Goal: Information Seeking & Learning: Learn about a topic

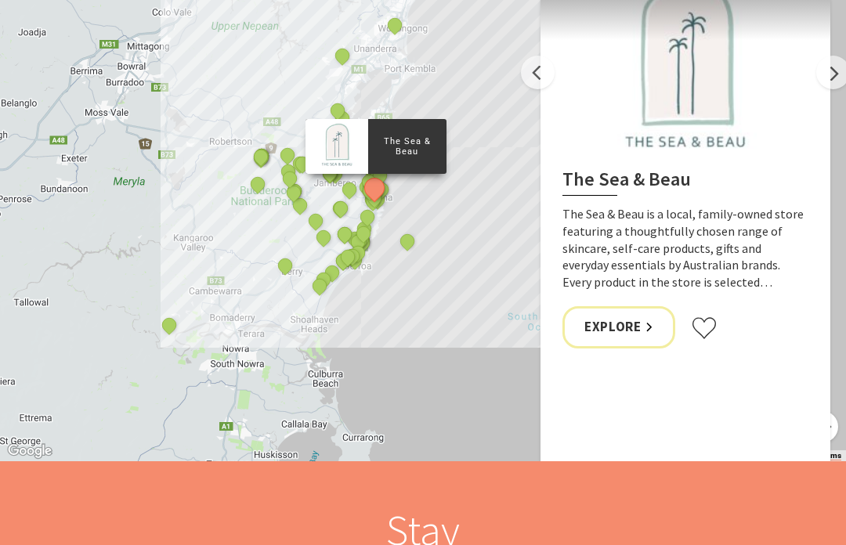
scroll to position [1697, 0]
click at [826, 74] on button "Next" at bounding box center [833, 73] width 34 height 34
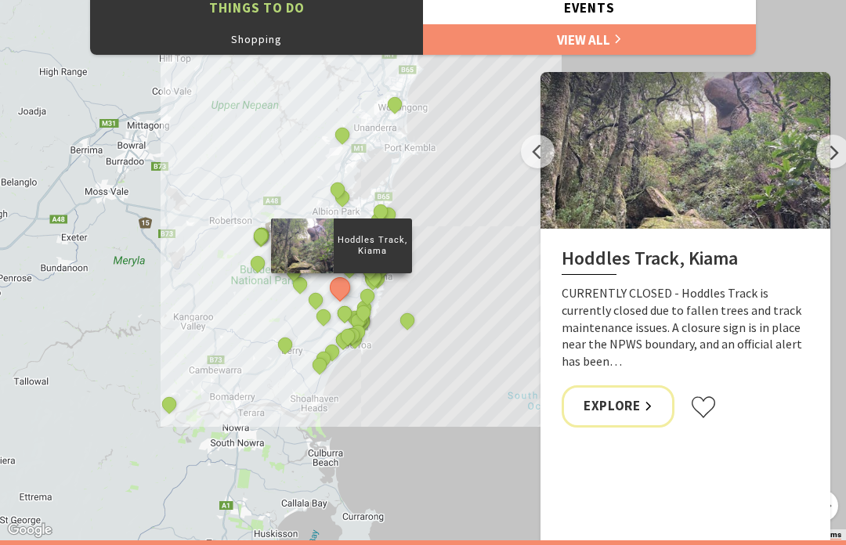
scroll to position [1613, 0]
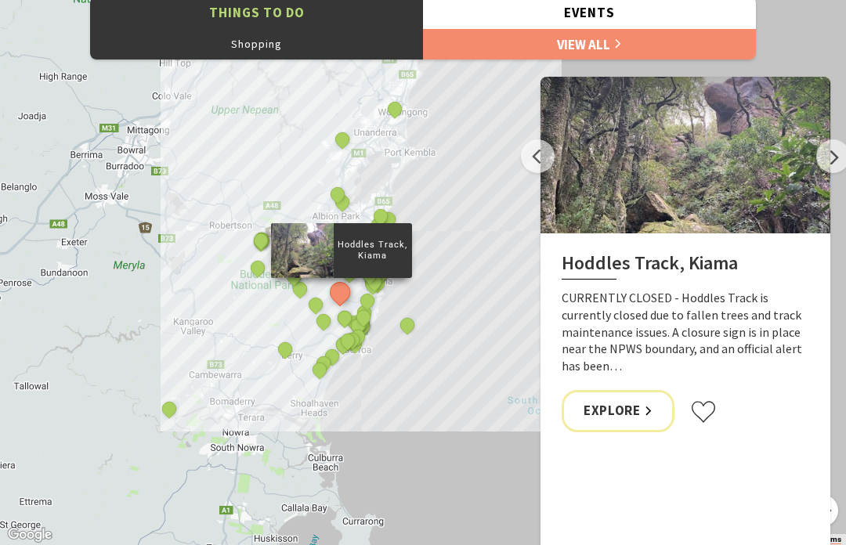
click at [826, 157] on button "Next" at bounding box center [833, 156] width 34 height 34
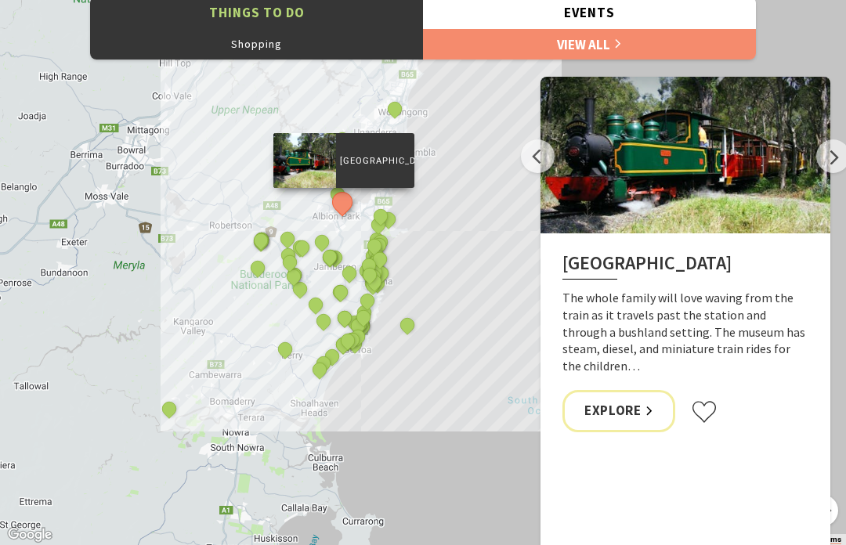
click at [817, 160] on button "Next" at bounding box center [833, 156] width 34 height 34
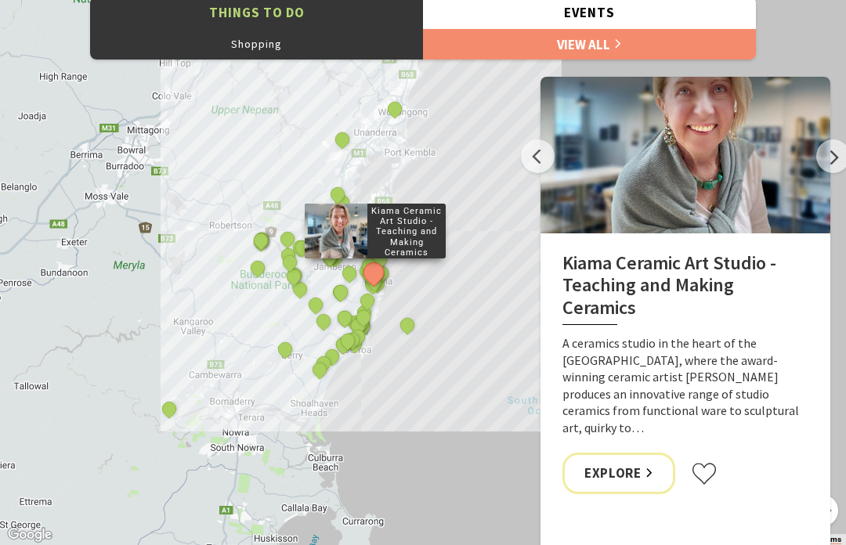
click at [816, 165] on button "Next" at bounding box center [833, 156] width 34 height 34
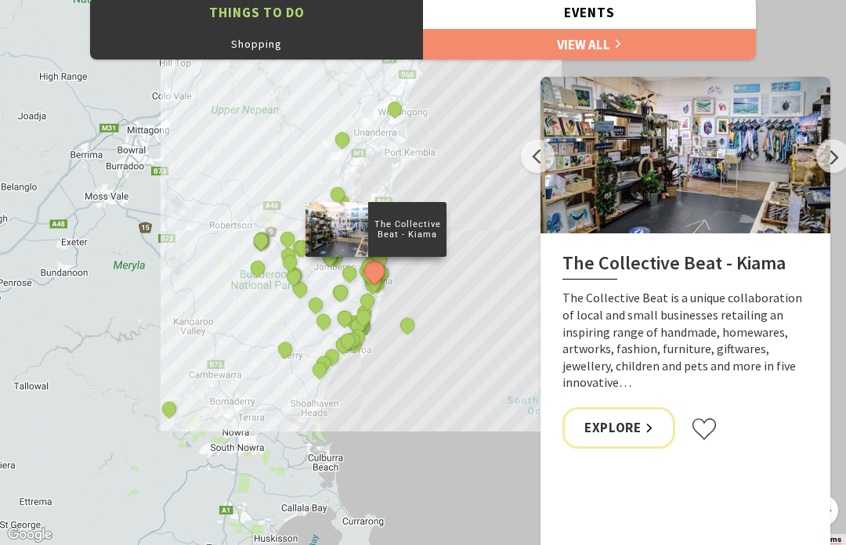
click at [821, 159] on button "Next" at bounding box center [833, 156] width 34 height 34
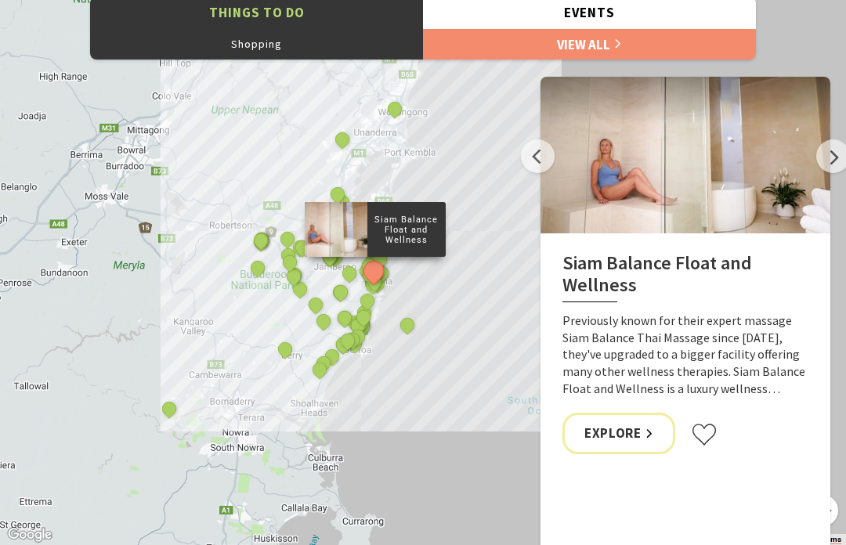
click at [815, 164] on div at bounding box center [685, 155] width 290 height 157
click at [825, 157] on button "Next" at bounding box center [833, 156] width 34 height 34
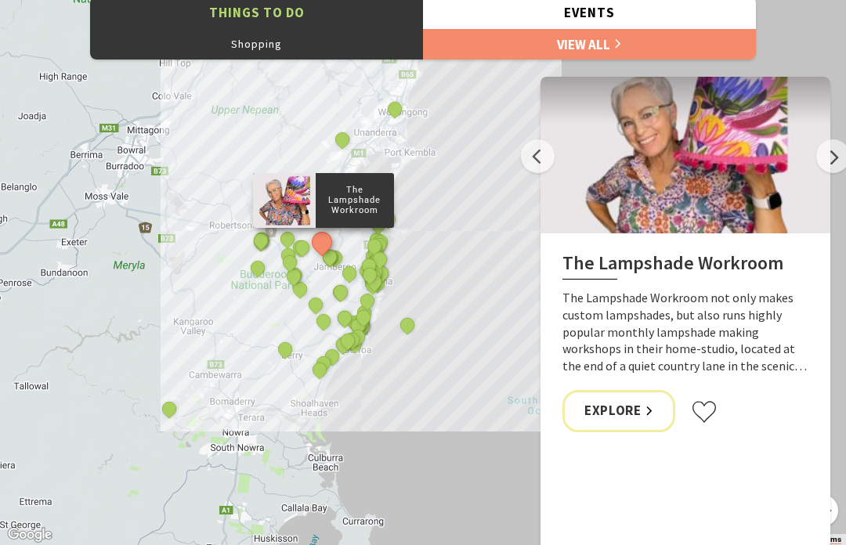
click at [835, 161] on button "Next" at bounding box center [833, 156] width 34 height 34
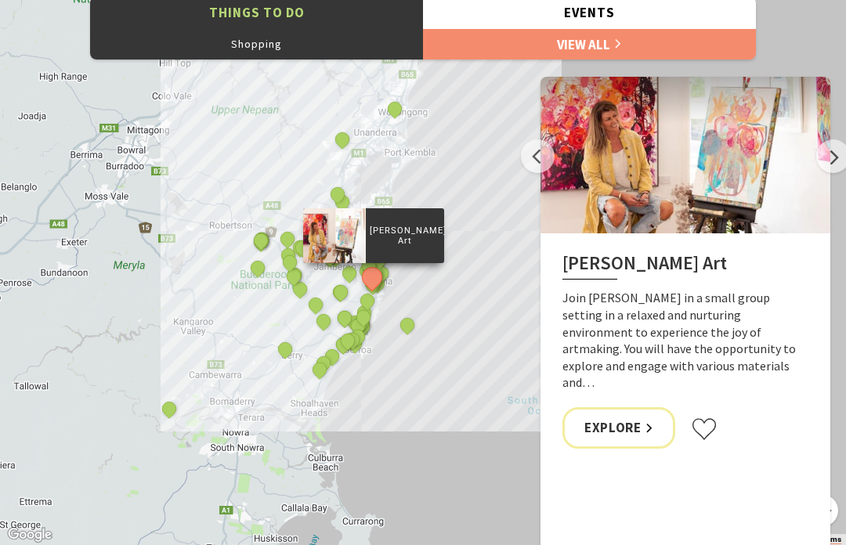
click at [835, 160] on button "Next" at bounding box center [833, 156] width 34 height 34
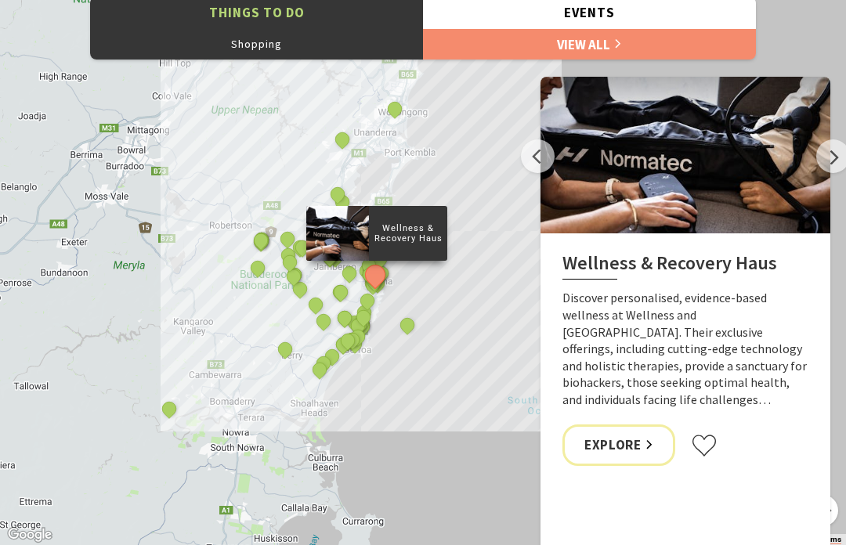
click at [825, 164] on button "Next" at bounding box center [833, 156] width 34 height 34
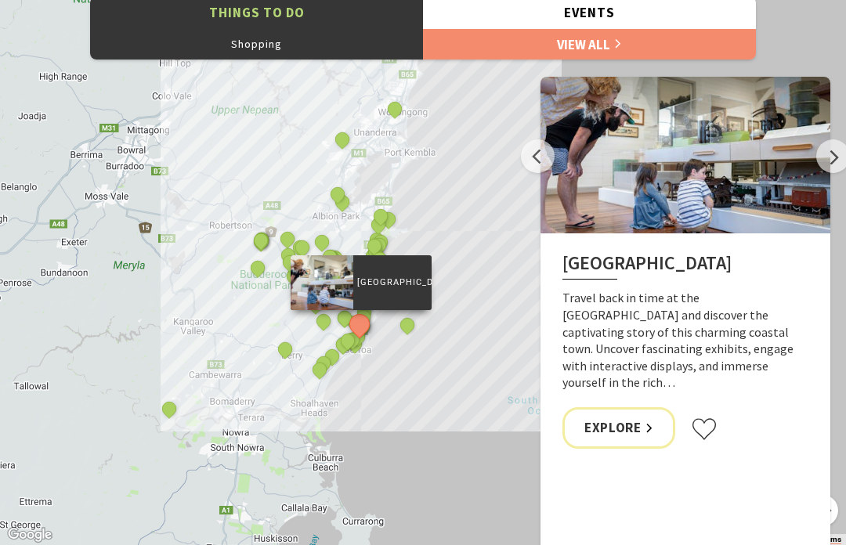
click at [830, 160] on button "Next" at bounding box center [833, 156] width 34 height 34
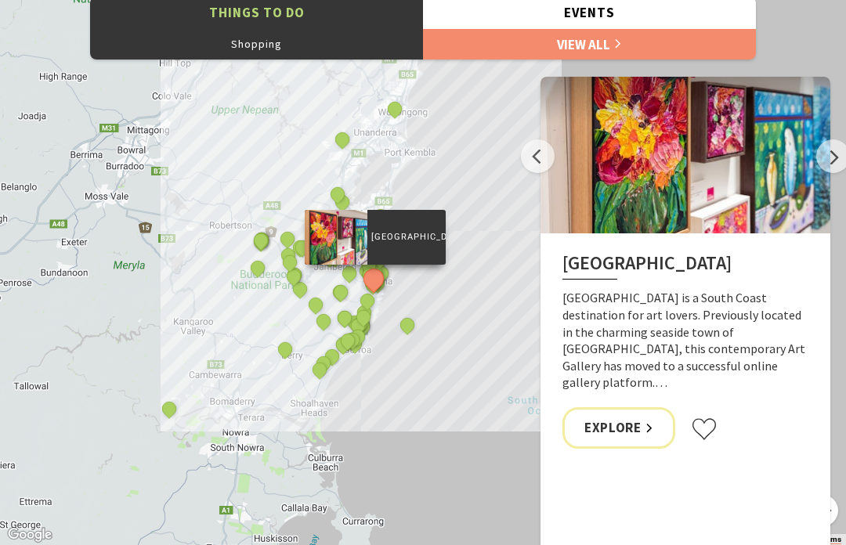
click at [832, 161] on button "Next" at bounding box center [833, 156] width 34 height 34
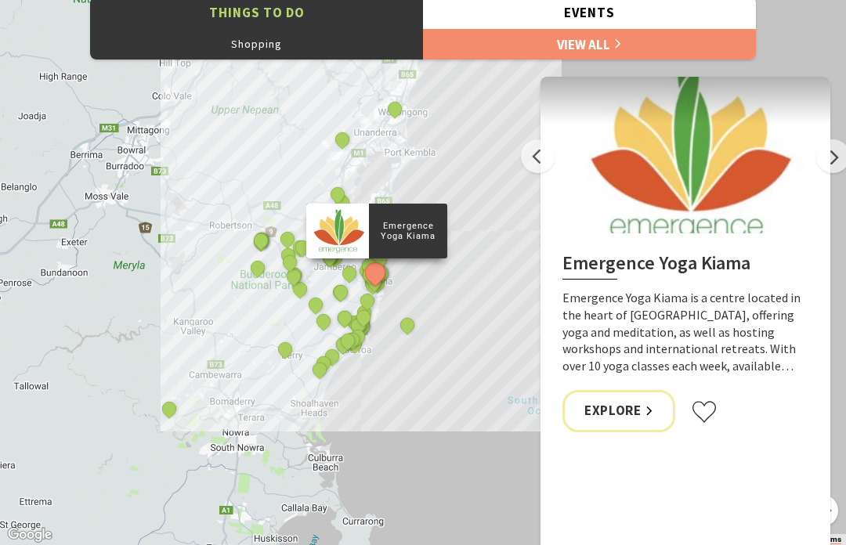
click at [835, 161] on button "Next" at bounding box center [833, 156] width 34 height 34
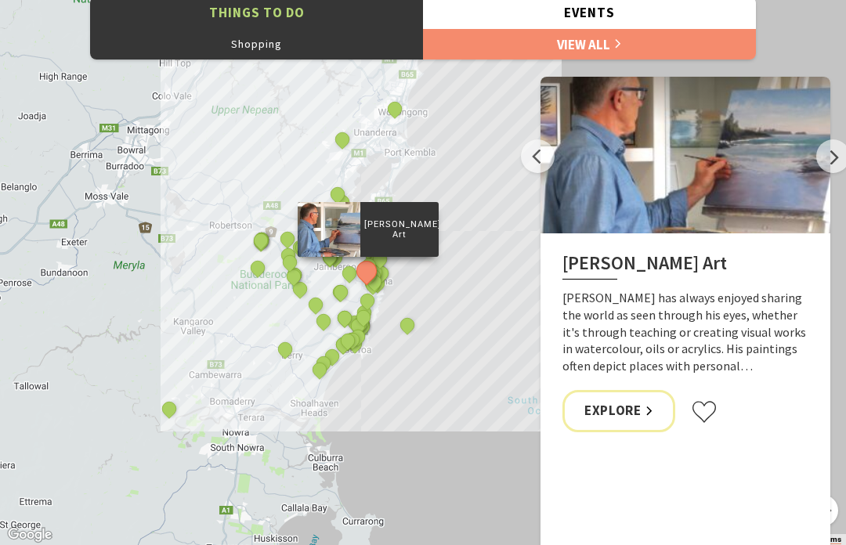
click at [837, 158] on button "Next" at bounding box center [833, 156] width 34 height 34
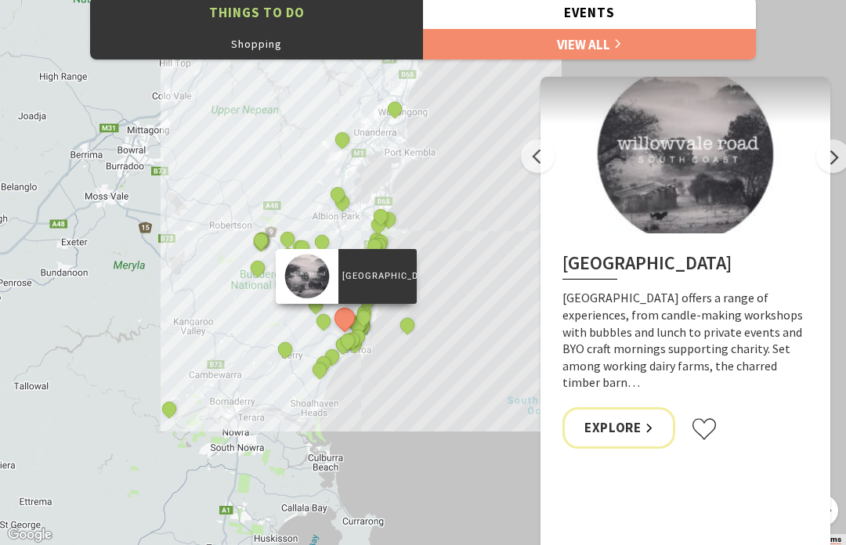
click at [839, 157] on button "Next" at bounding box center [833, 156] width 34 height 34
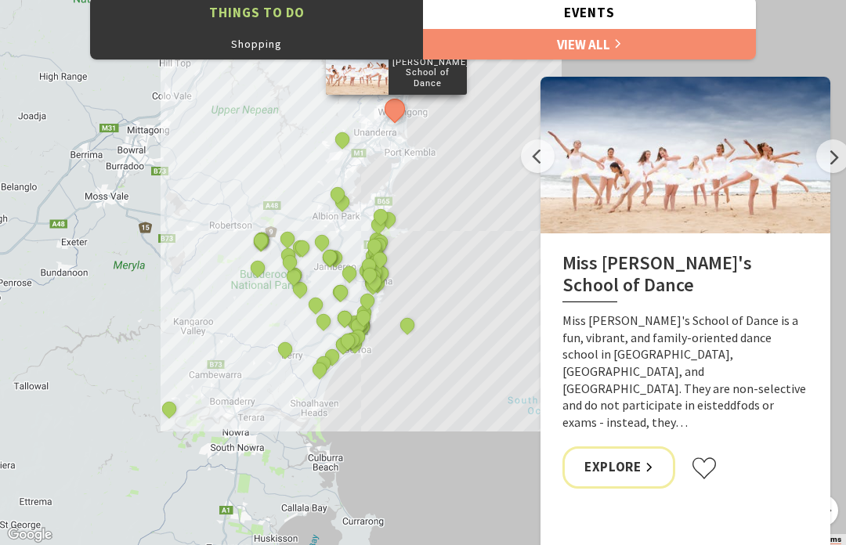
click at [537, 151] on button "Previous" at bounding box center [538, 156] width 34 height 34
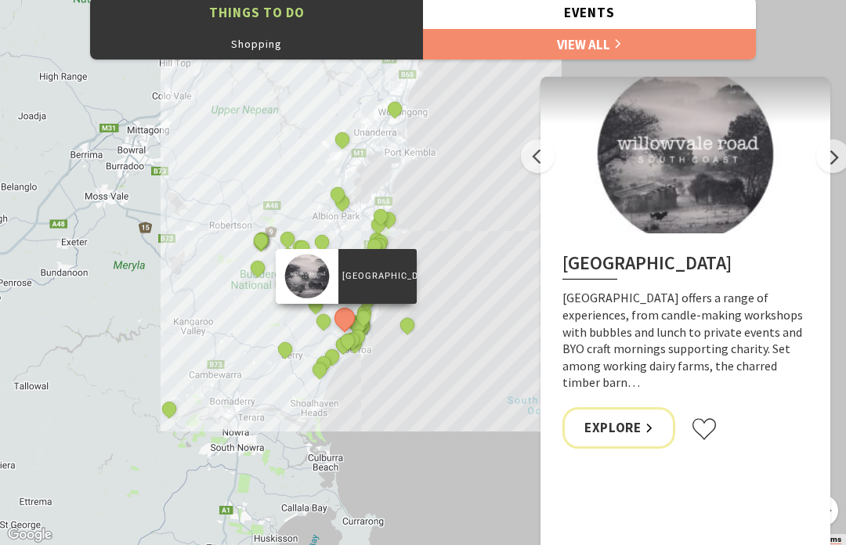
click at [834, 164] on button "Next" at bounding box center [833, 156] width 34 height 34
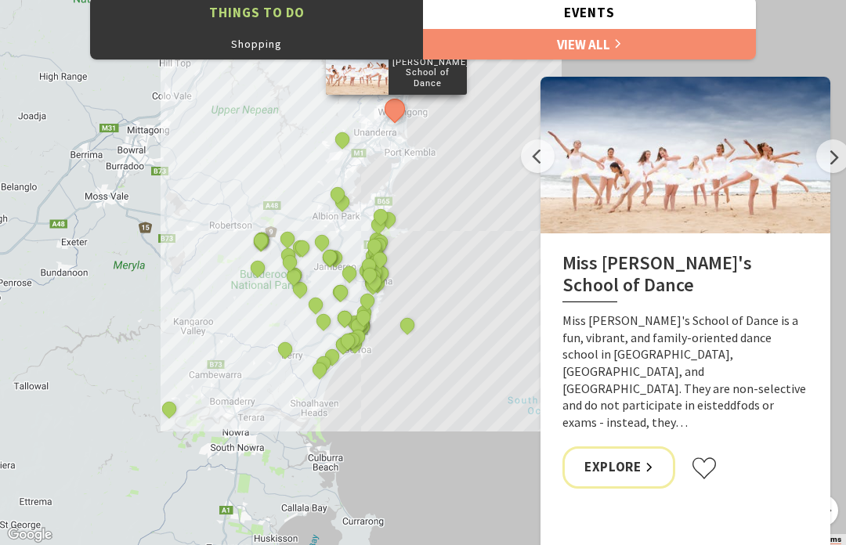
click at [835, 170] on button "Next" at bounding box center [833, 156] width 34 height 34
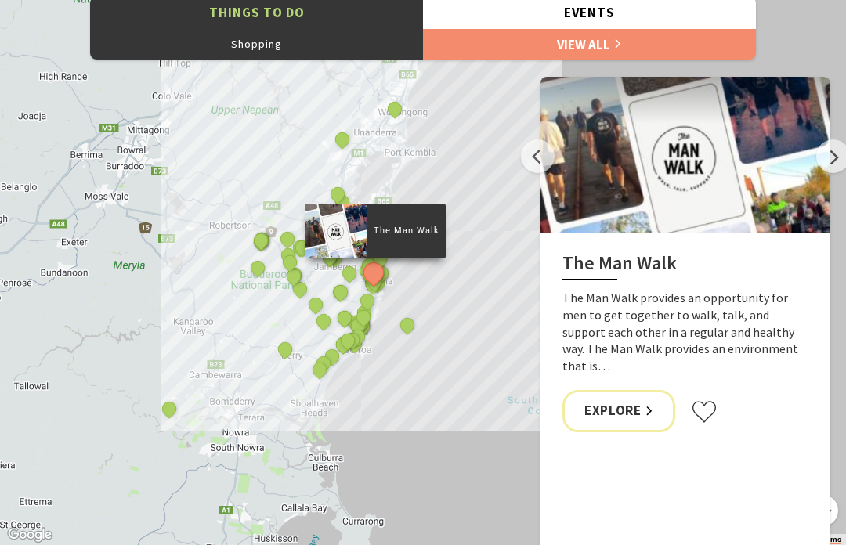
click at [838, 159] on button "Next" at bounding box center [833, 156] width 34 height 34
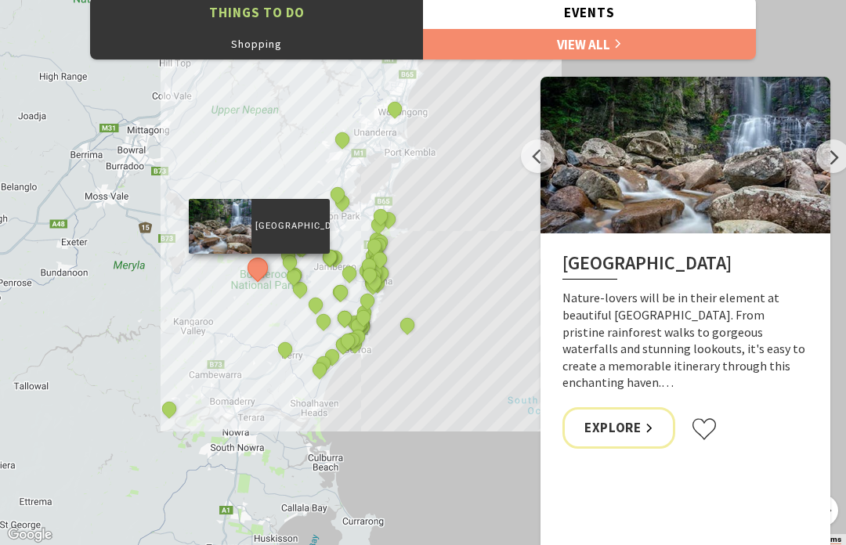
click at [835, 163] on button "Next" at bounding box center [833, 156] width 34 height 34
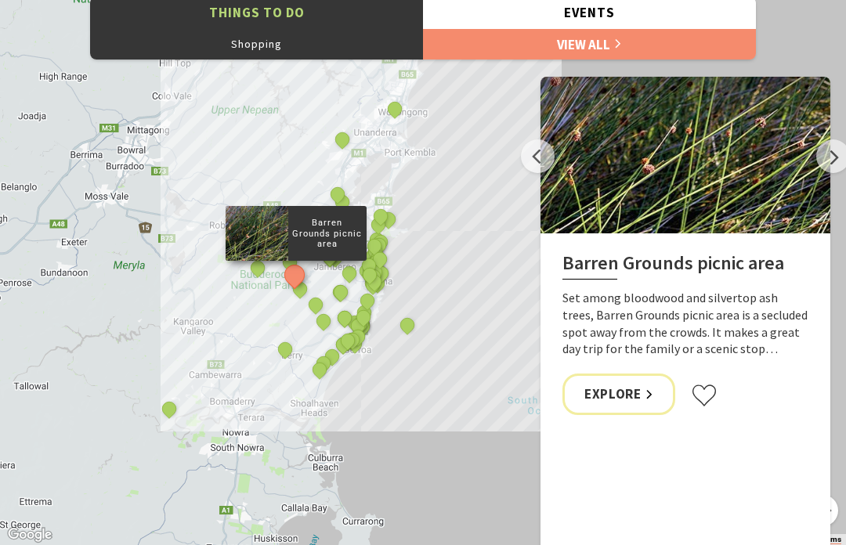
click at [835, 166] on button "Next" at bounding box center [833, 156] width 34 height 34
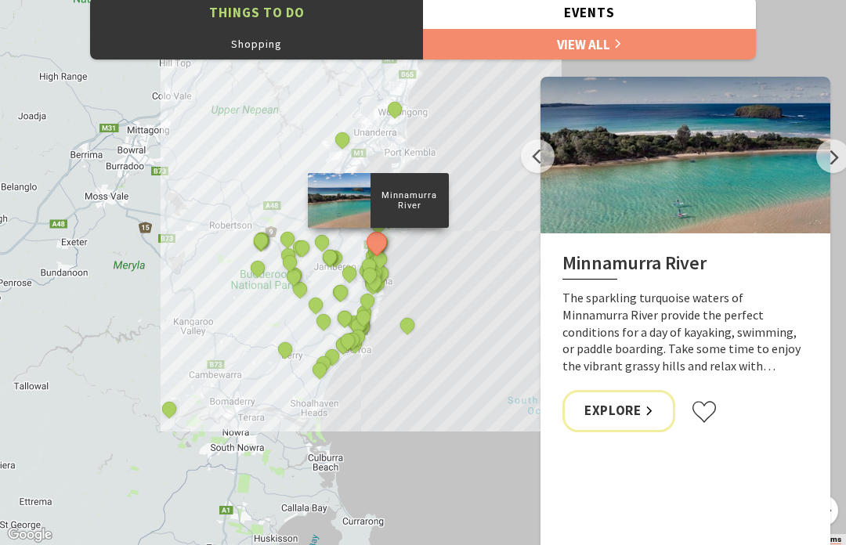
click at [834, 166] on button "Next" at bounding box center [833, 156] width 34 height 34
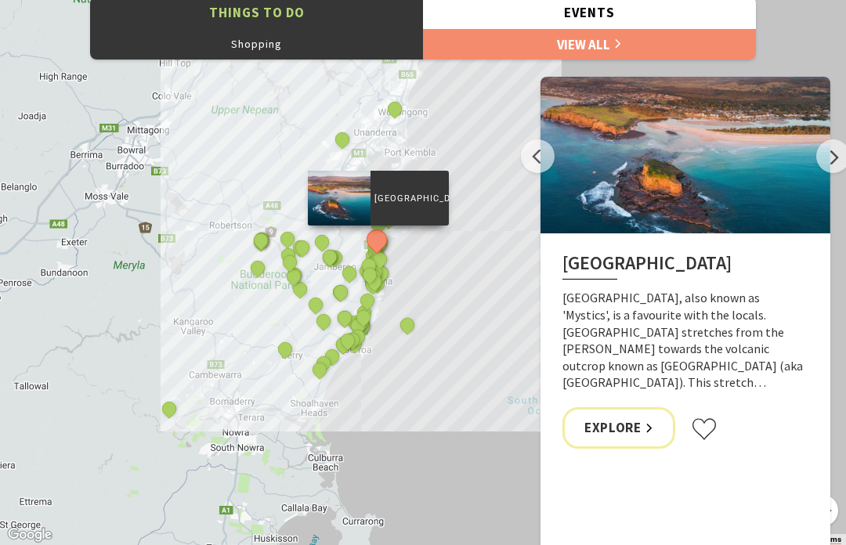
click at [832, 168] on button "Next" at bounding box center [833, 156] width 34 height 34
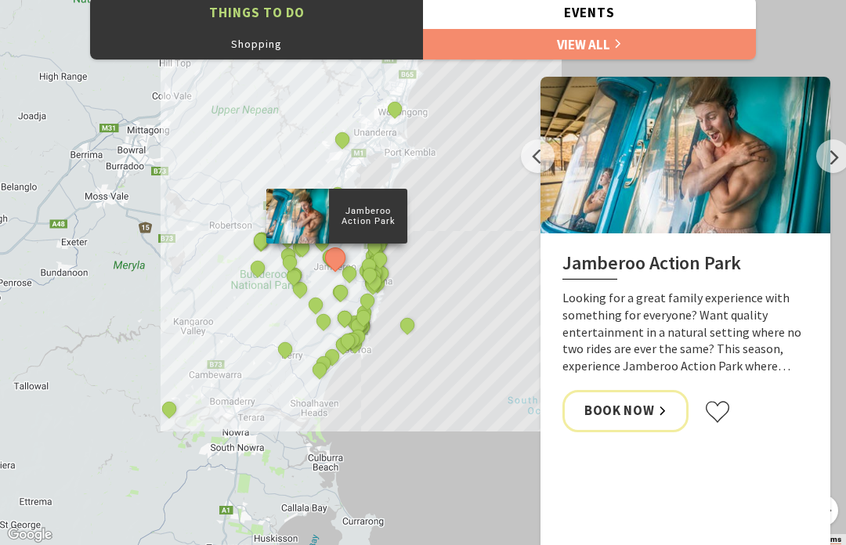
click at [834, 163] on button "Next" at bounding box center [833, 156] width 34 height 34
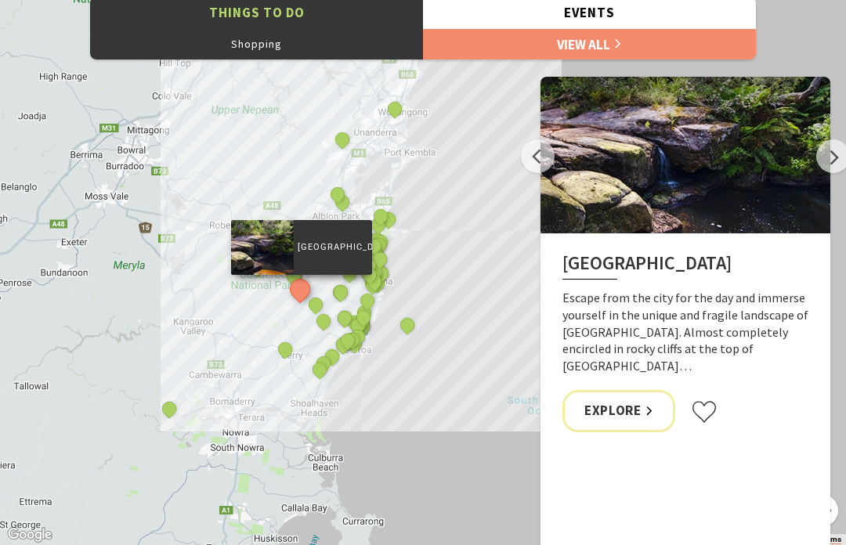
click at [835, 165] on button "Next" at bounding box center [833, 156] width 34 height 34
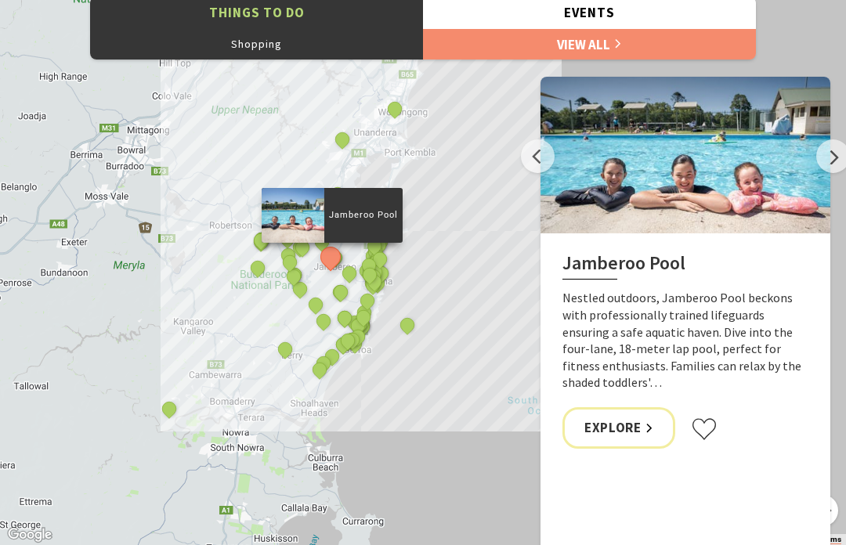
click at [833, 166] on button "Next" at bounding box center [833, 156] width 34 height 34
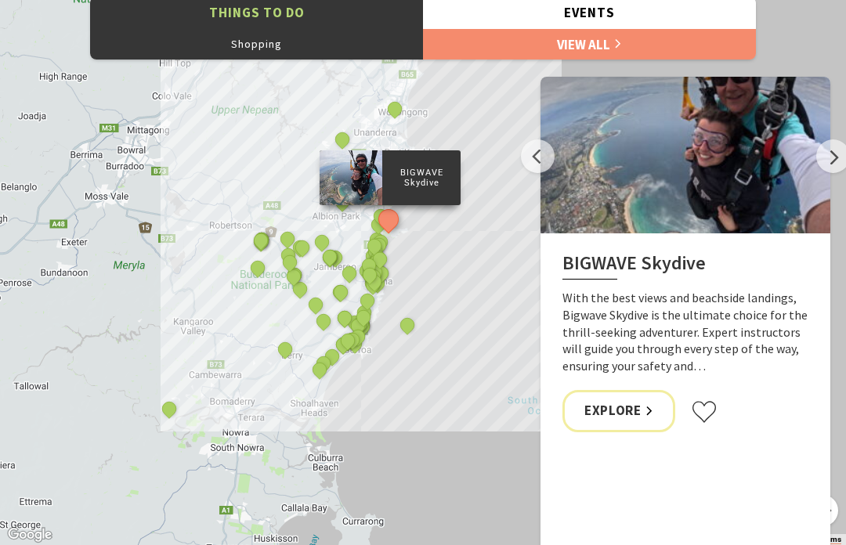
click at [838, 163] on button "Next" at bounding box center [833, 156] width 34 height 34
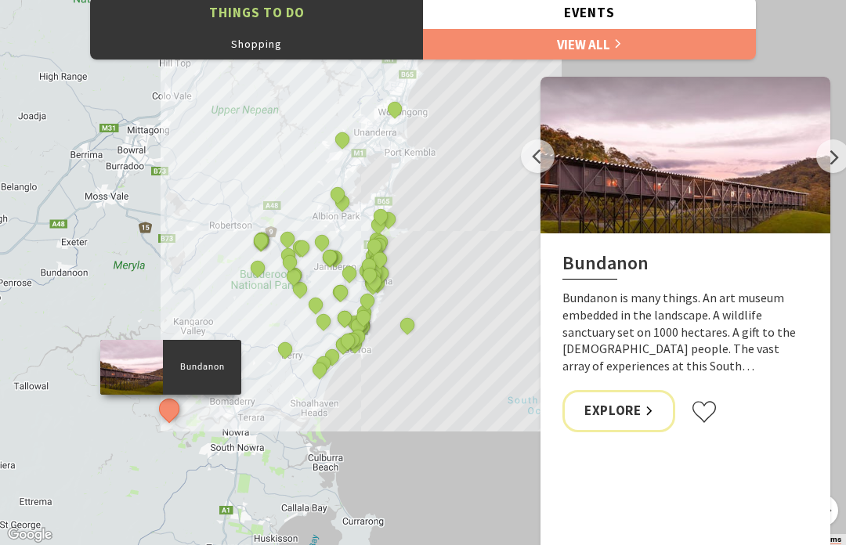
click at [830, 163] on button "Next" at bounding box center [833, 156] width 34 height 34
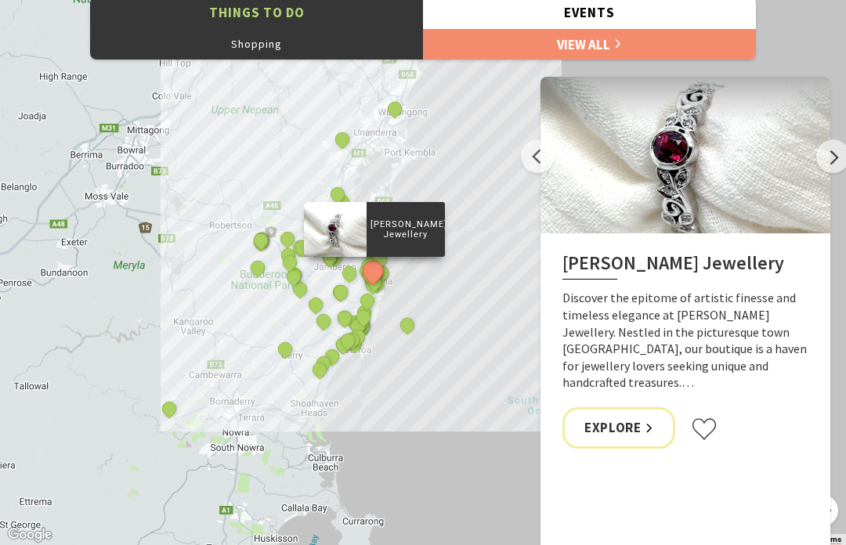
click at [614, 424] on link "Explore" at bounding box center [618, 428] width 113 height 42
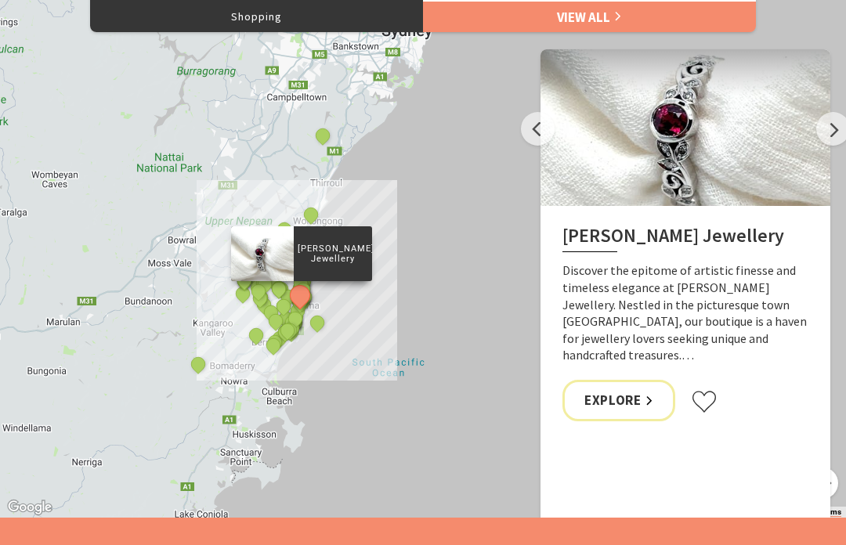
click at [836, 128] on button "Next" at bounding box center [833, 129] width 34 height 34
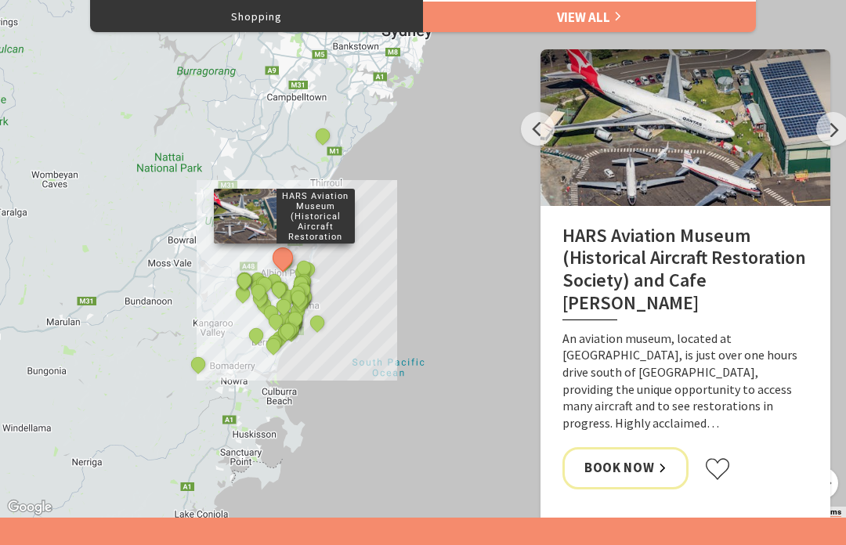
click at [834, 128] on button "Next" at bounding box center [833, 129] width 34 height 34
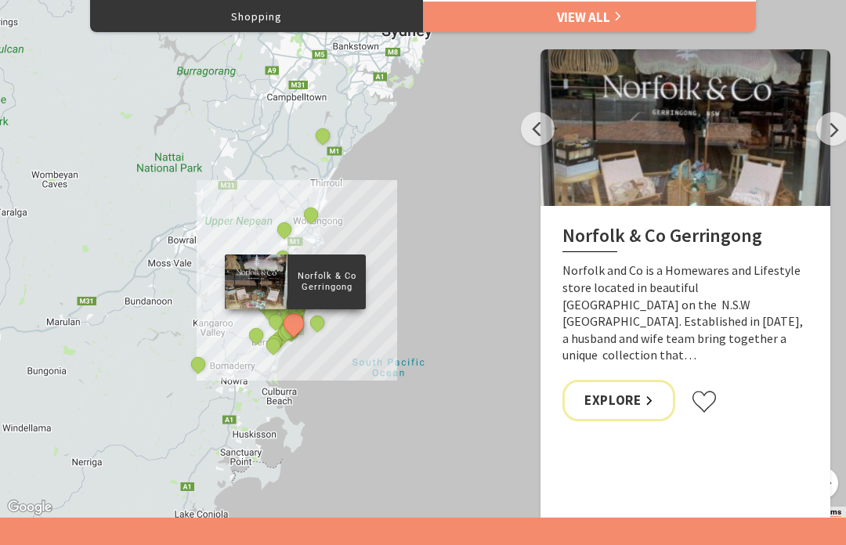
click at [835, 124] on button "Next" at bounding box center [833, 129] width 34 height 34
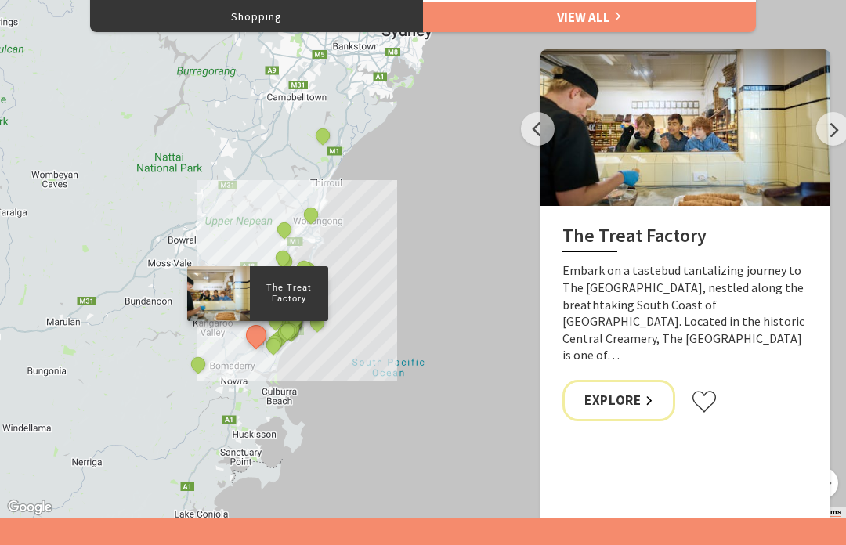
click at [835, 132] on button "Next" at bounding box center [833, 129] width 34 height 34
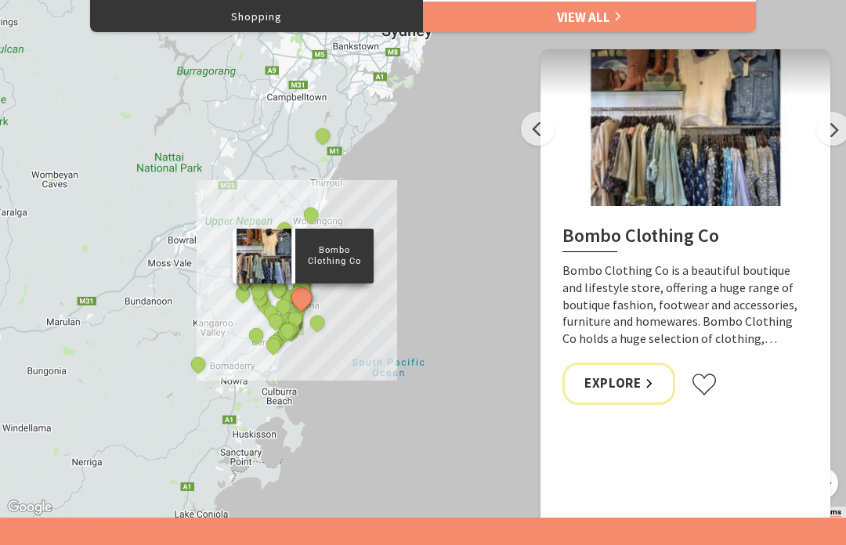
click at [836, 132] on button "Next" at bounding box center [833, 129] width 34 height 34
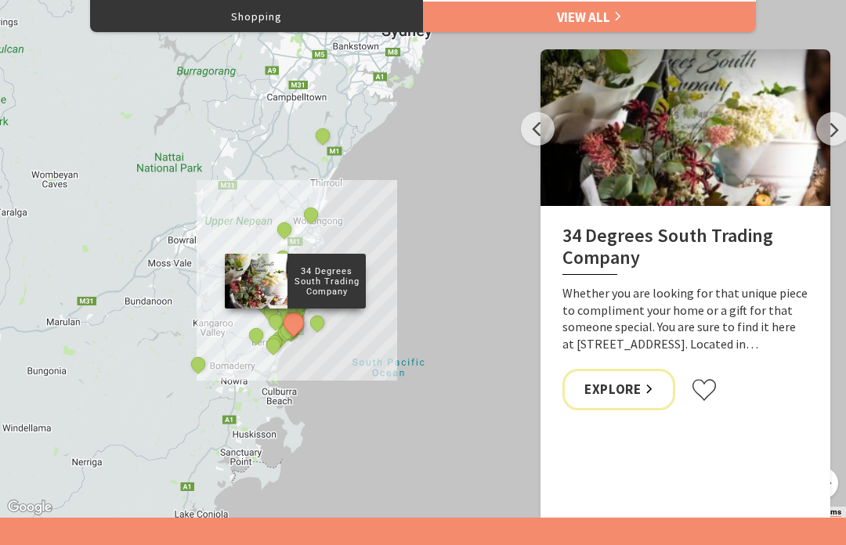
click at [836, 132] on button "Next" at bounding box center [833, 129] width 34 height 34
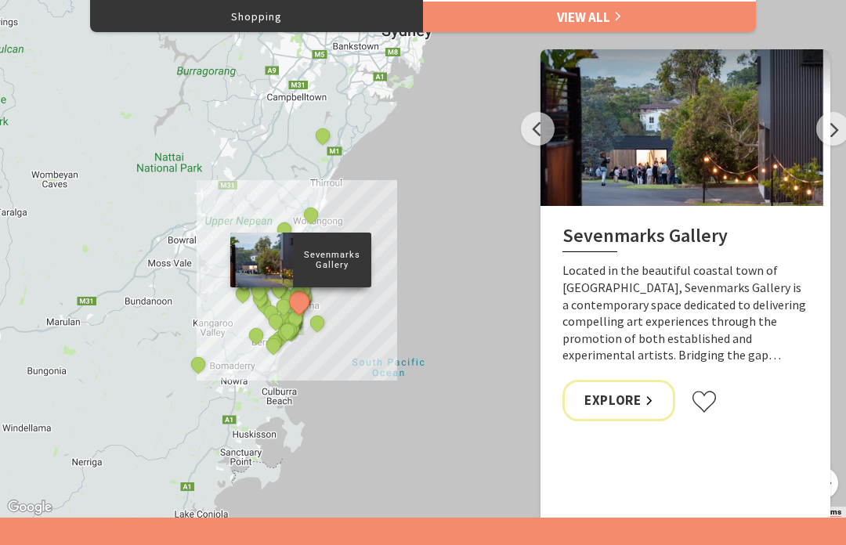
click at [837, 133] on button "Next" at bounding box center [833, 129] width 34 height 34
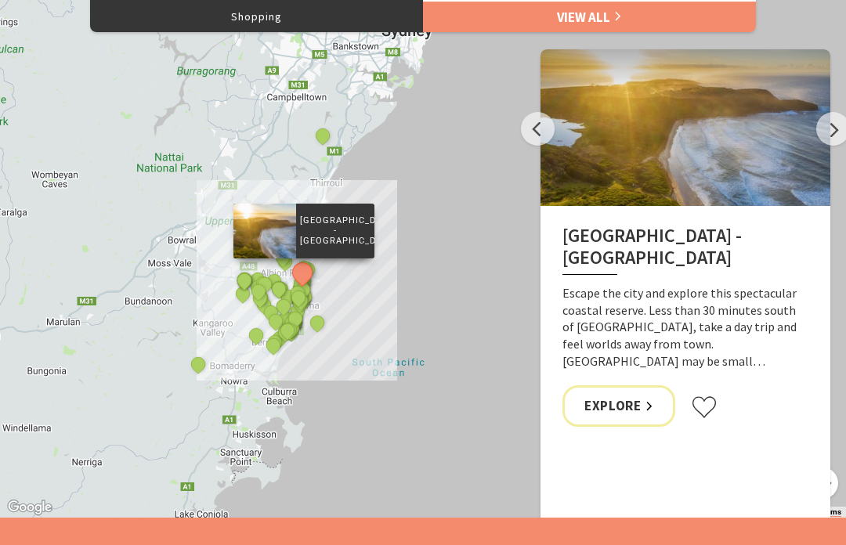
click at [835, 136] on button "Next" at bounding box center [833, 129] width 34 height 34
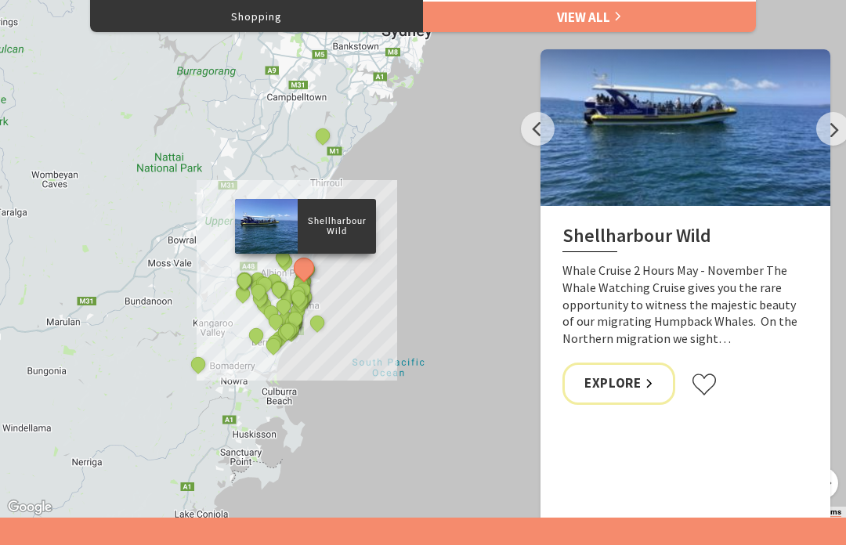
click at [835, 128] on button "Next" at bounding box center [833, 129] width 34 height 34
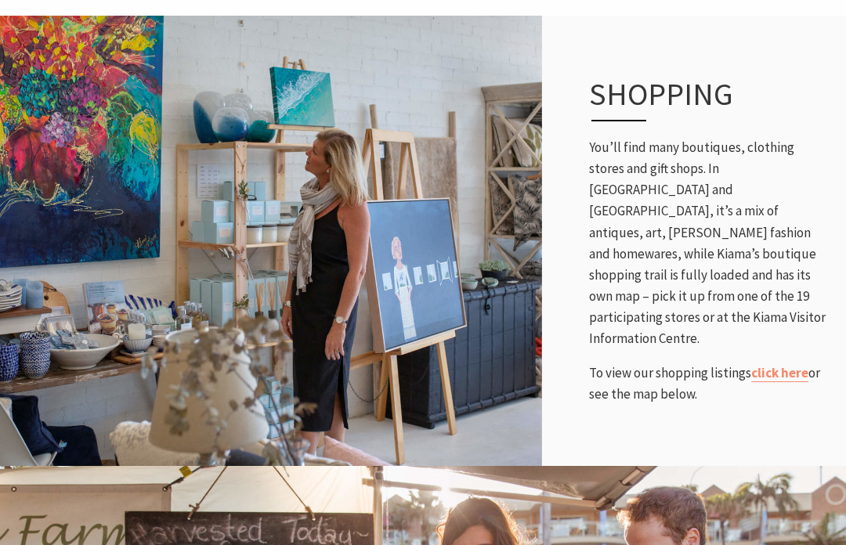
scroll to position [677, 0]
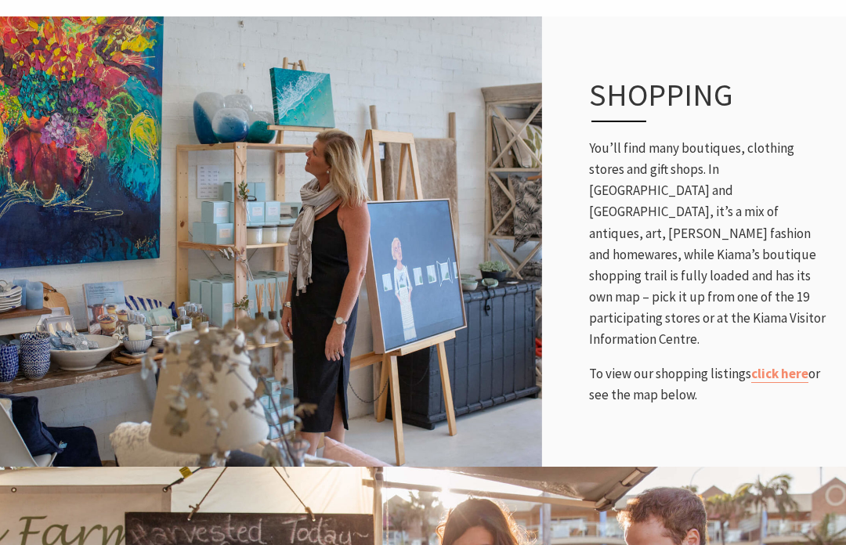
click at [774, 365] on link "click here" at bounding box center [779, 374] width 57 height 18
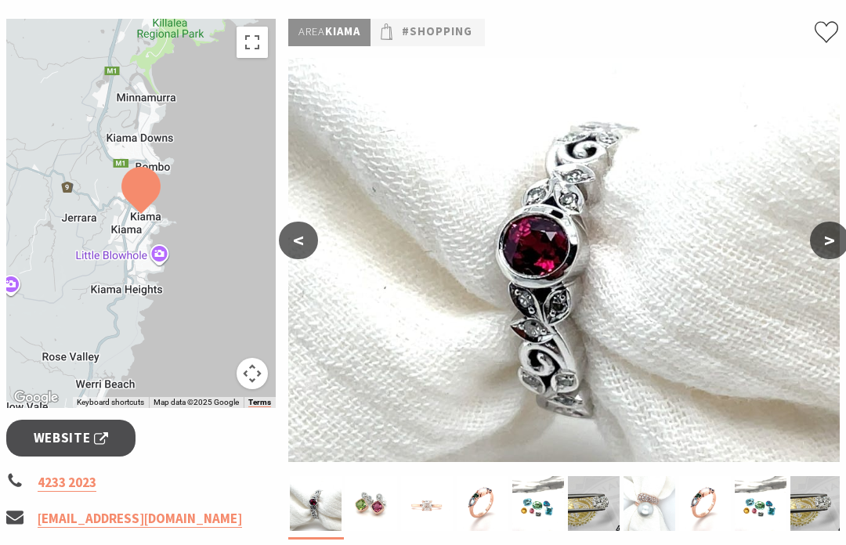
scroll to position [227, 0]
click at [824, 234] on button ">" at bounding box center [829, 241] width 39 height 38
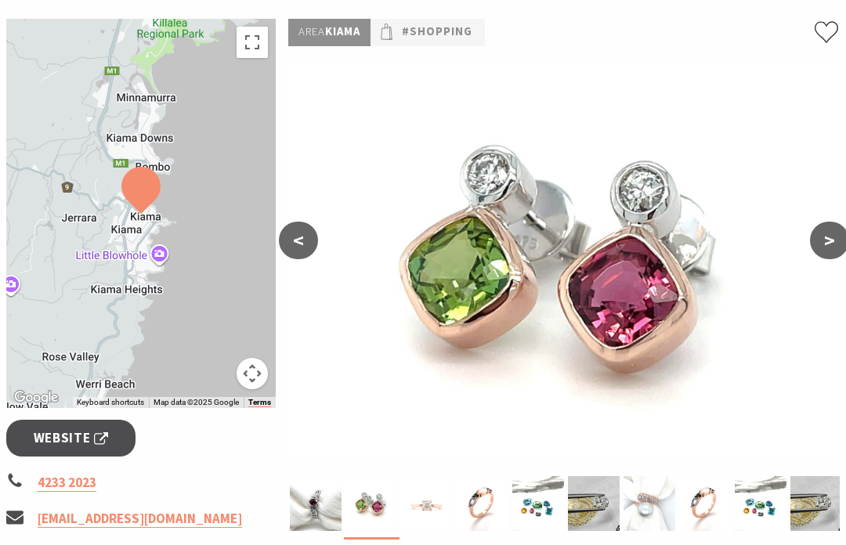
click at [819, 242] on button ">" at bounding box center [829, 241] width 39 height 38
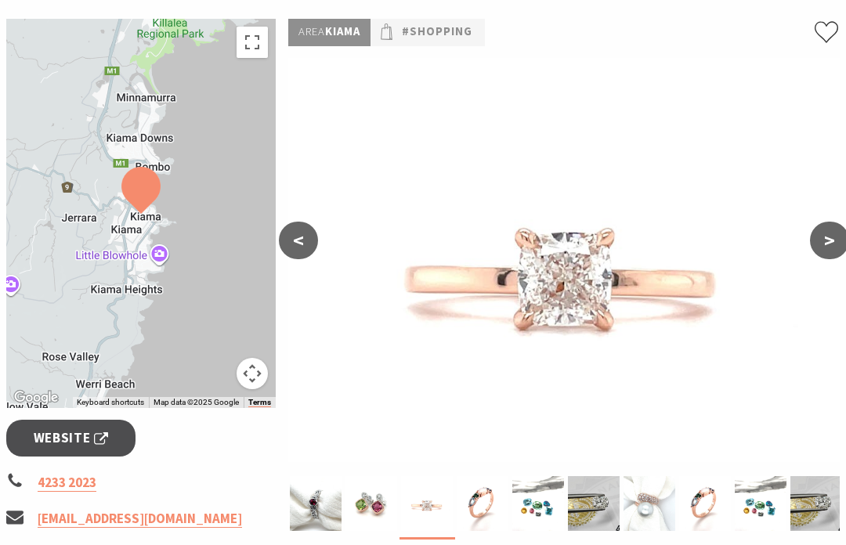
click at [821, 240] on button ">" at bounding box center [829, 241] width 39 height 38
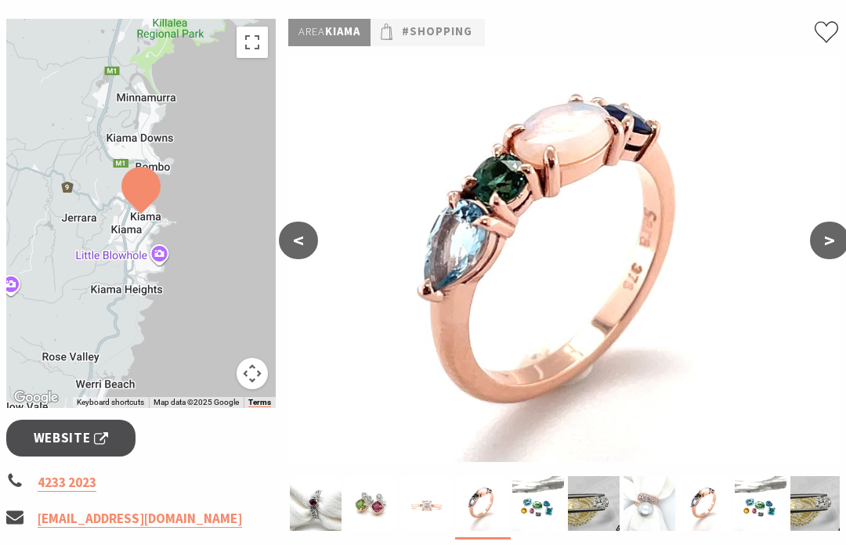
click at [819, 240] on button ">" at bounding box center [829, 241] width 39 height 38
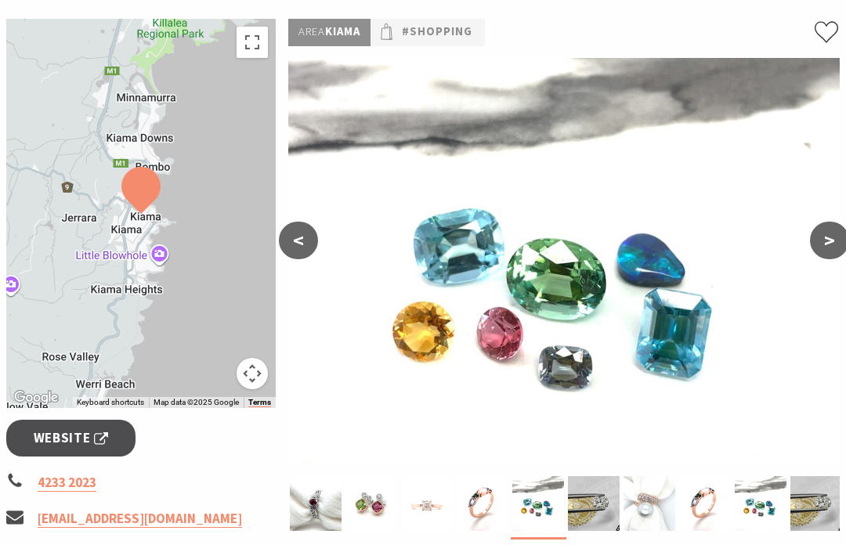
click at [821, 240] on button ">" at bounding box center [829, 241] width 39 height 38
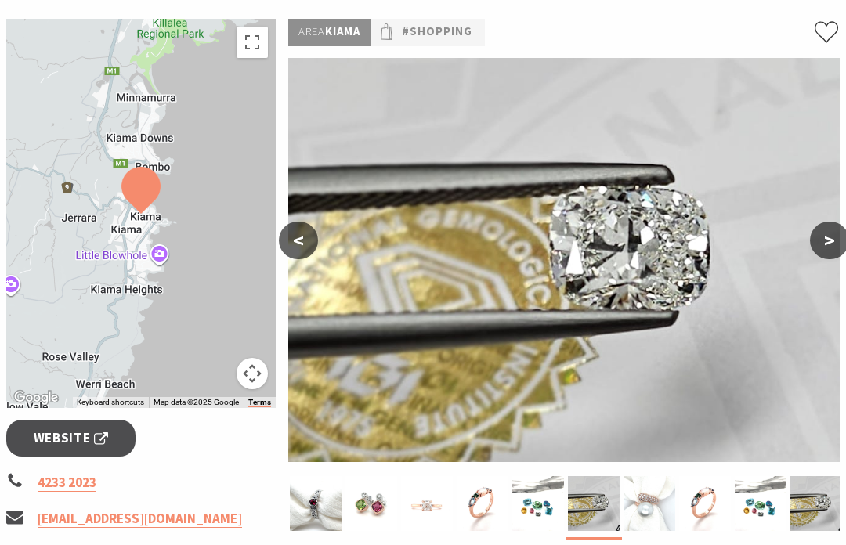
click at [821, 240] on button ">" at bounding box center [829, 241] width 39 height 38
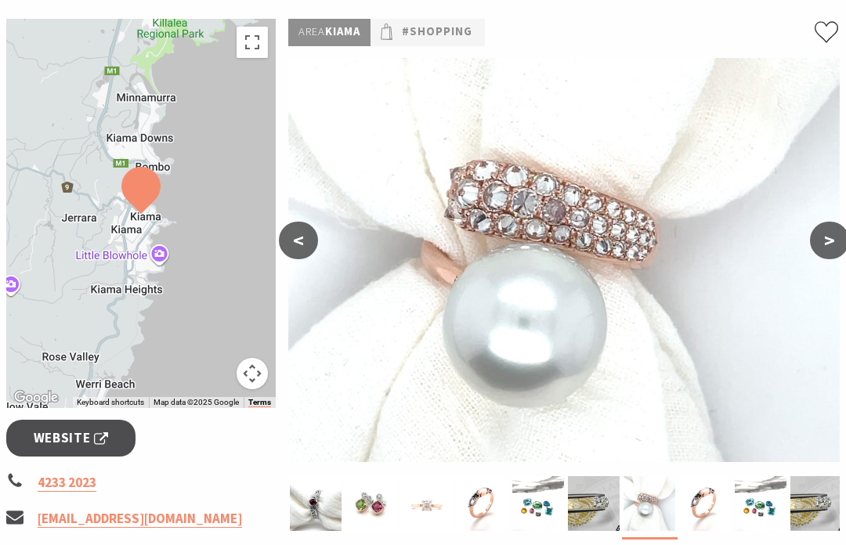
click at [820, 238] on button ">" at bounding box center [829, 241] width 39 height 38
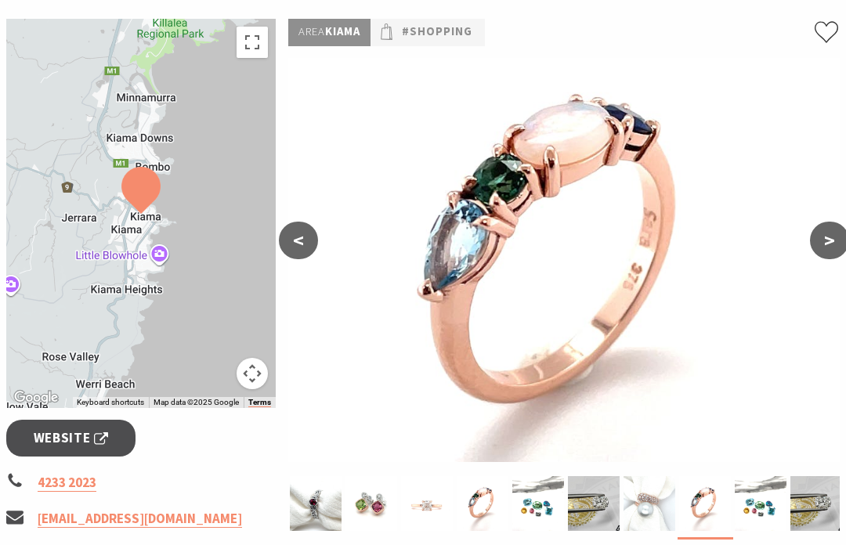
click at [307, 238] on button "<" at bounding box center [298, 241] width 39 height 38
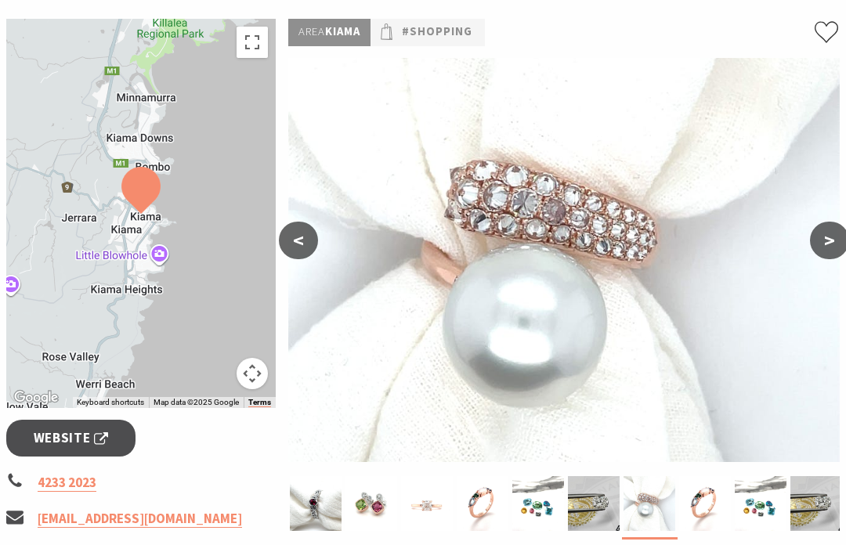
click at [827, 241] on button ">" at bounding box center [829, 241] width 39 height 38
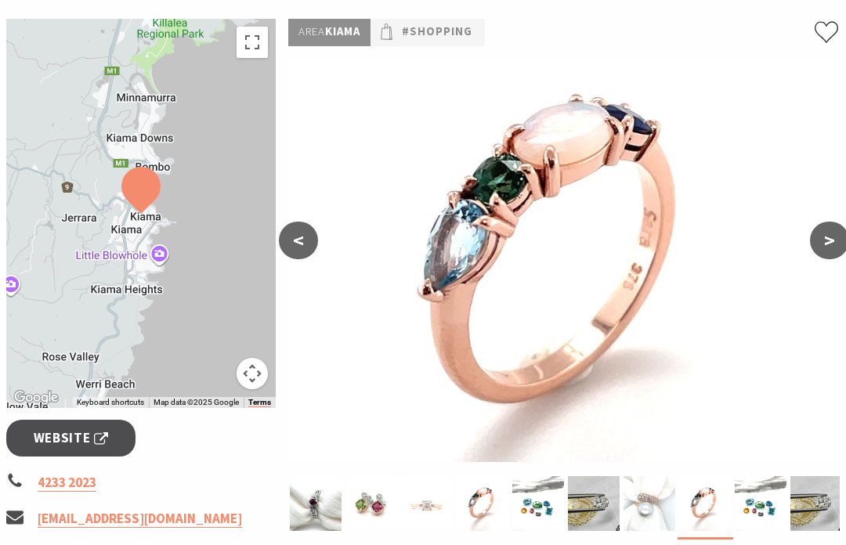
click at [824, 241] on button ">" at bounding box center [829, 241] width 39 height 38
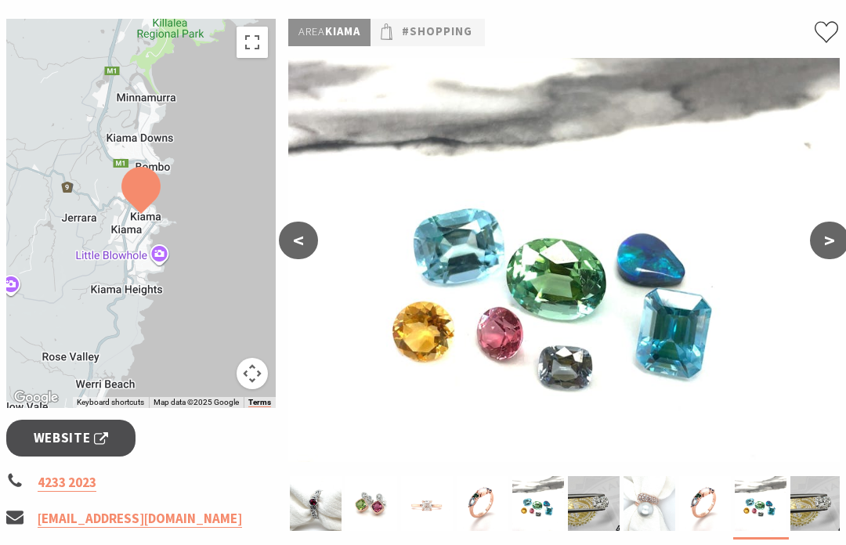
click at [817, 251] on button ">" at bounding box center [829, 241] width 39 height 38
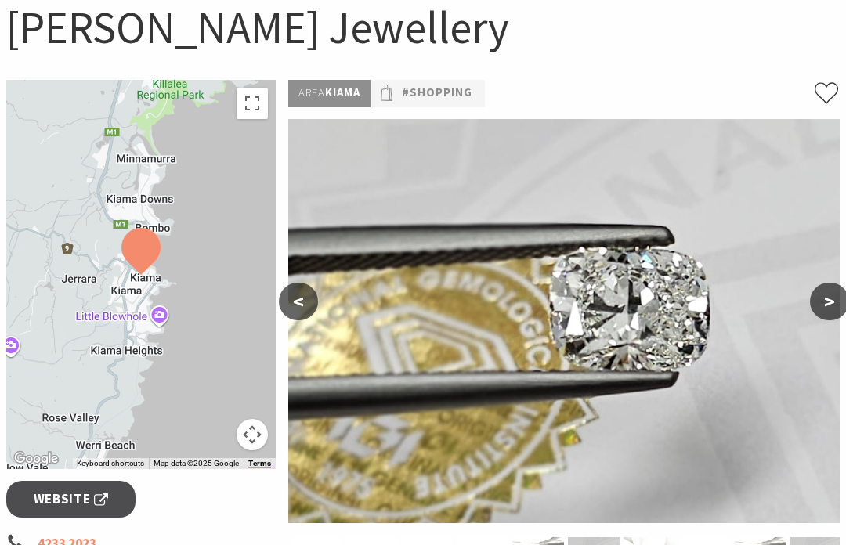
scroll to position [0, 0]
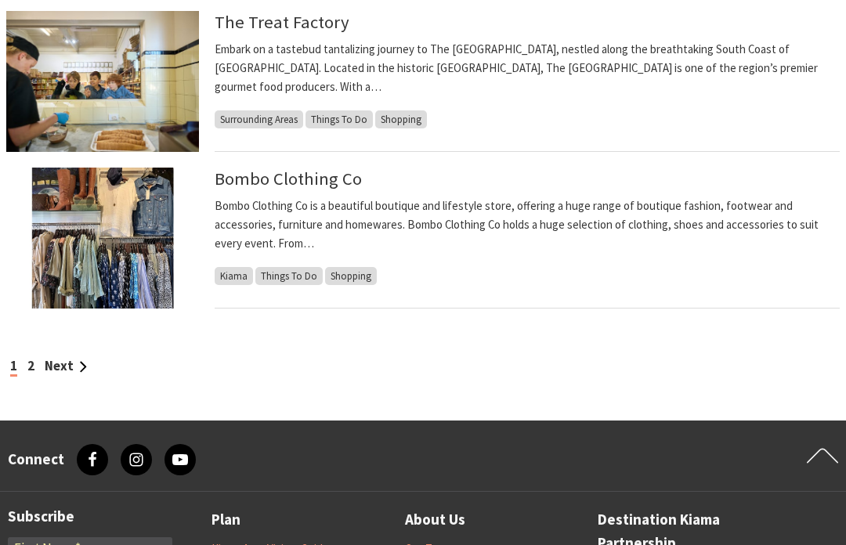
scroll to position [1446, 0]
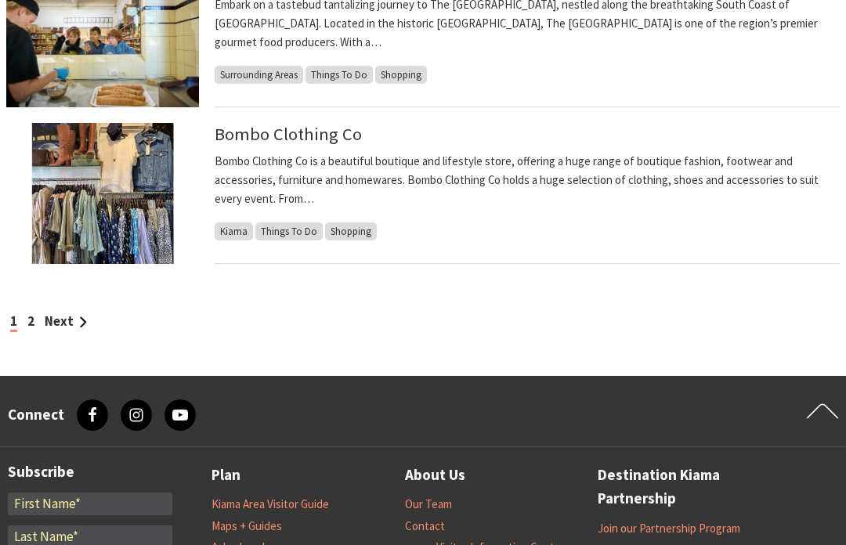
click at [68, 327] on link "Next" at bounding box center [66, 320] width 42 height 17
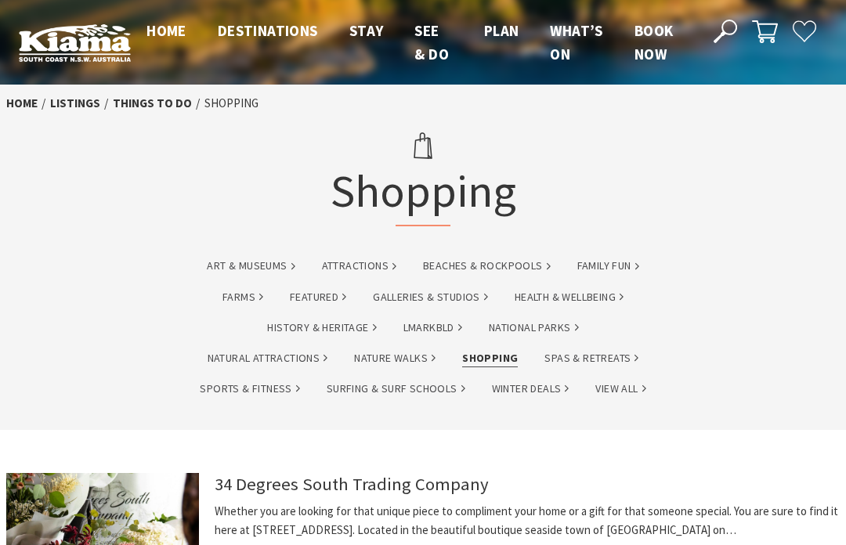
click at [445, 295] on link "Galleries & Studios" at bounding box center [430, 297] width 115 height 18
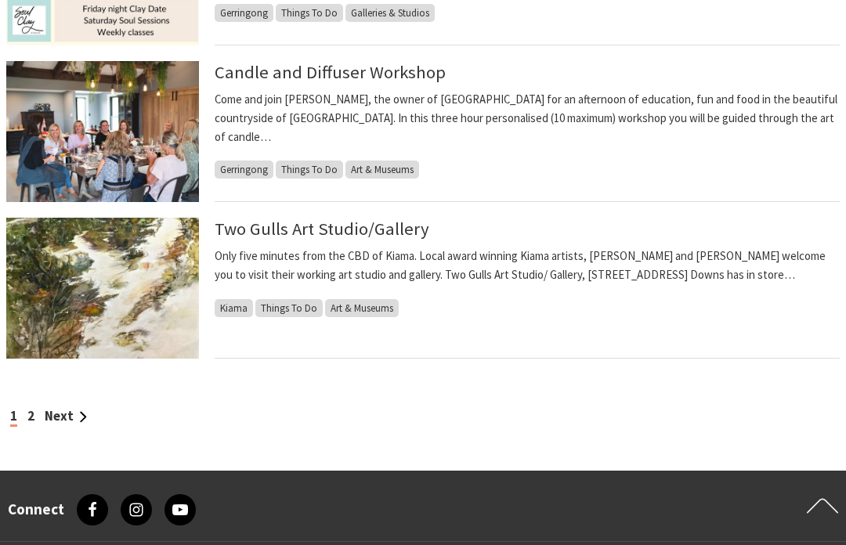
scroll to position [1355, 0]
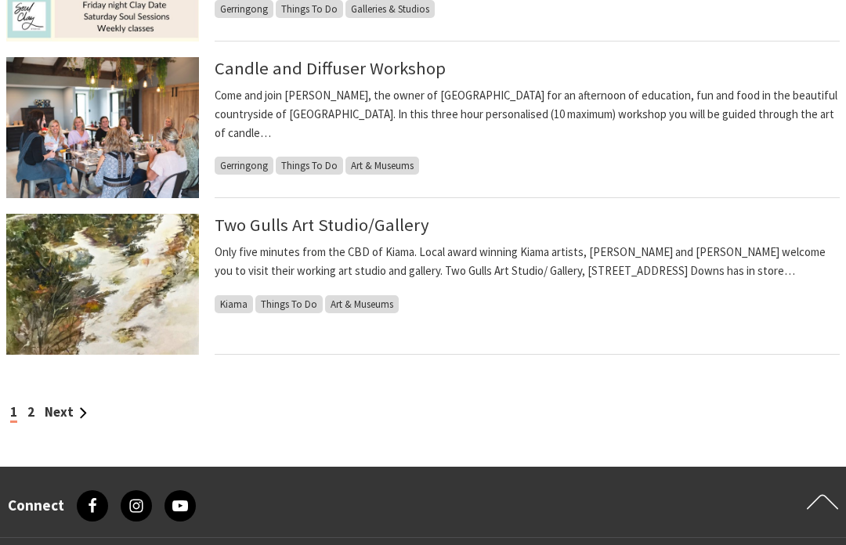
click at [66, 405] on link "Next" at bounding box center [66, 411] width 42 height 17
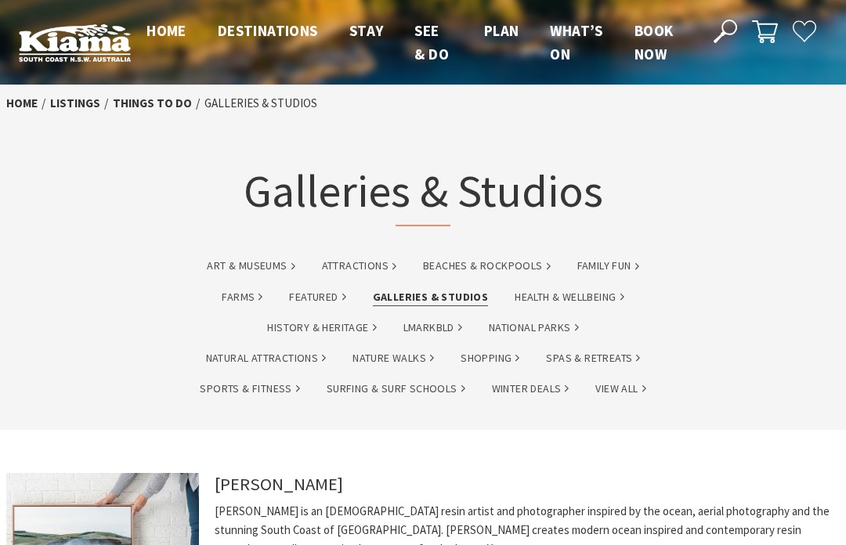
click at [495, 357] on link "Shopping" at bounding box center [489, 358] width 59 height 18
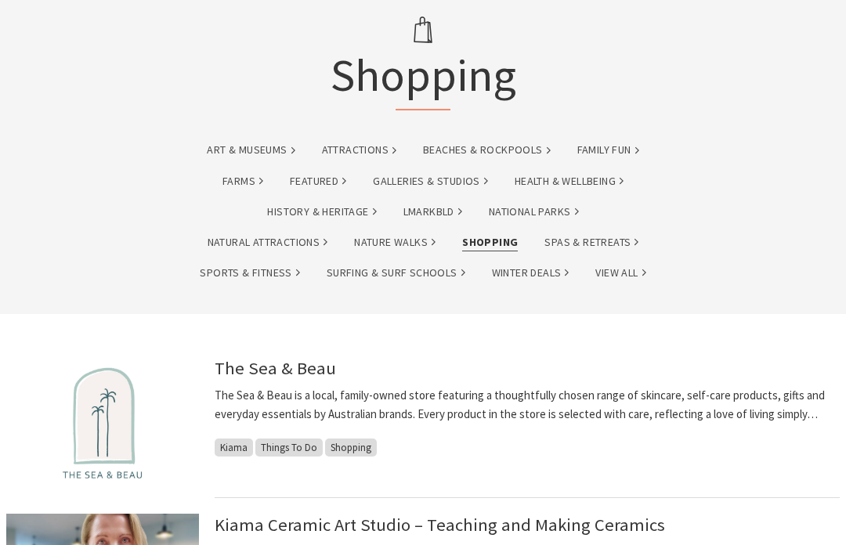
scroll to position [114, 0]
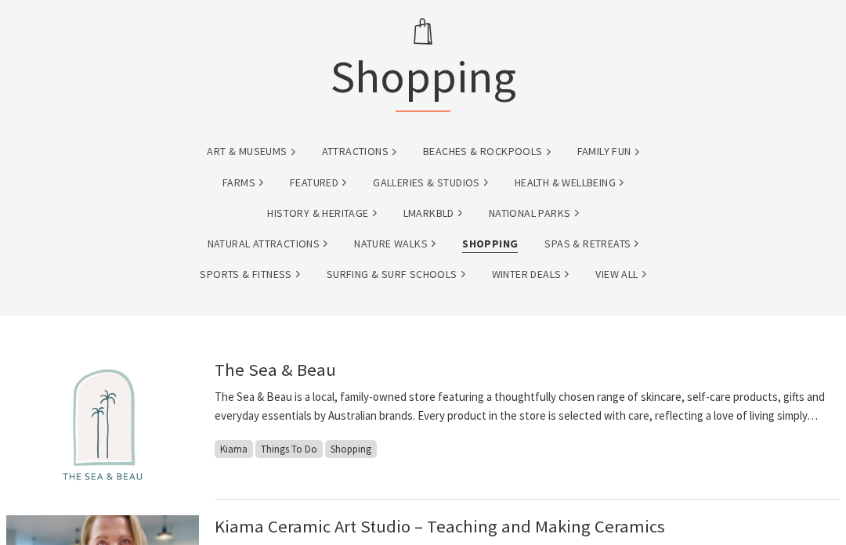
click at [398, 248] on link "Nature Walks" at bounding box center [394, 244] width 81 height 18
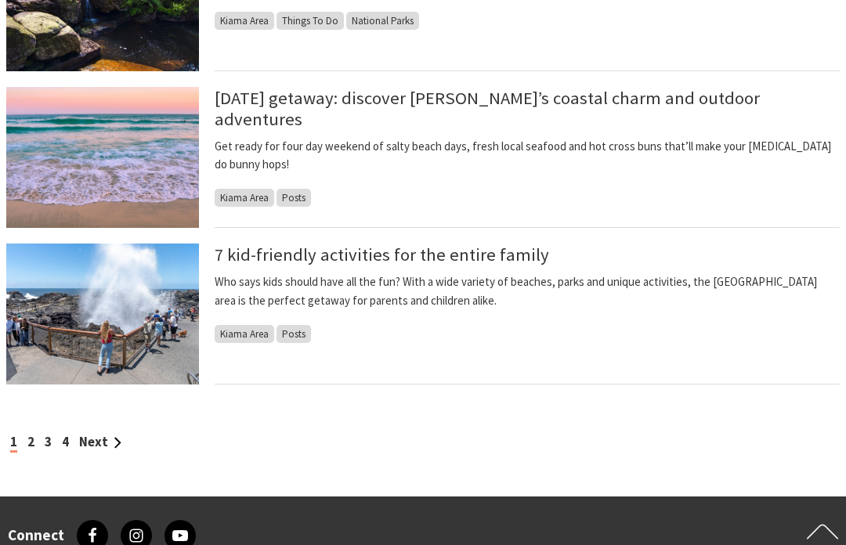
scroll to position [1333, 0]
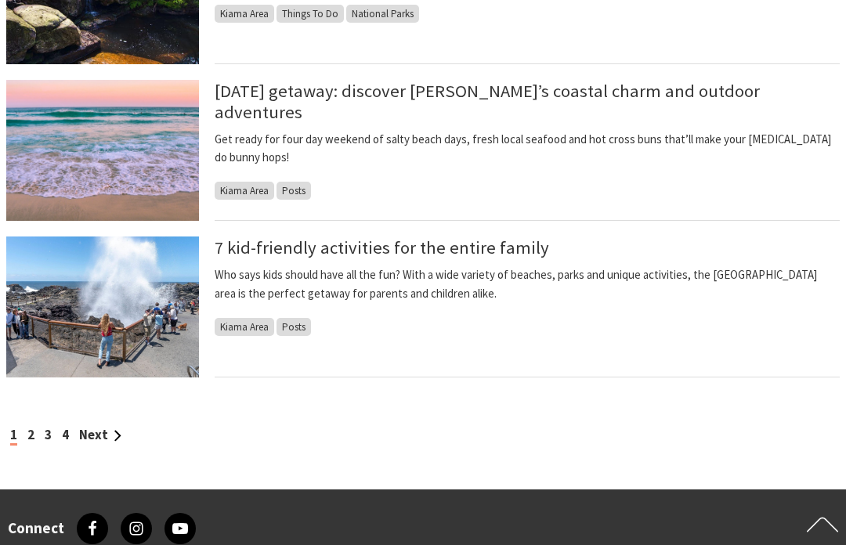
click at [100, 440] on link "Next" at bounding box center [100, 434] width 42 height 17
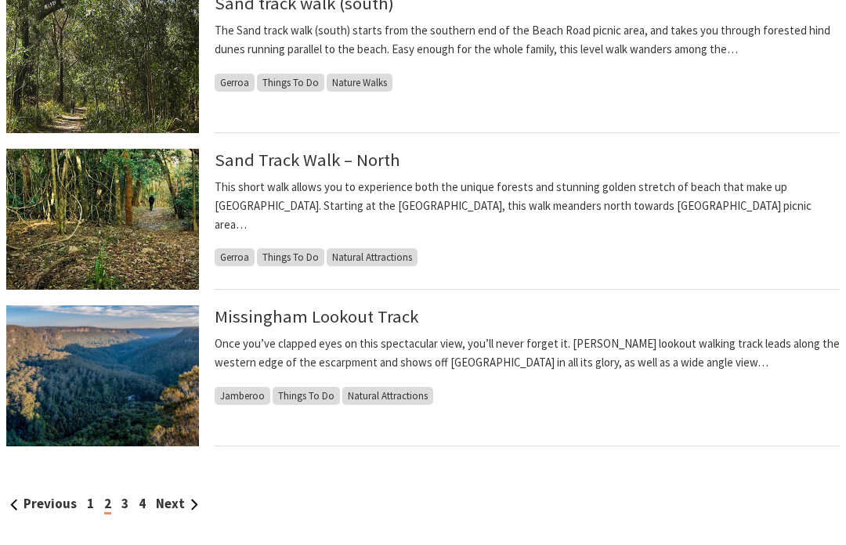
scroll to position [1277, 0]
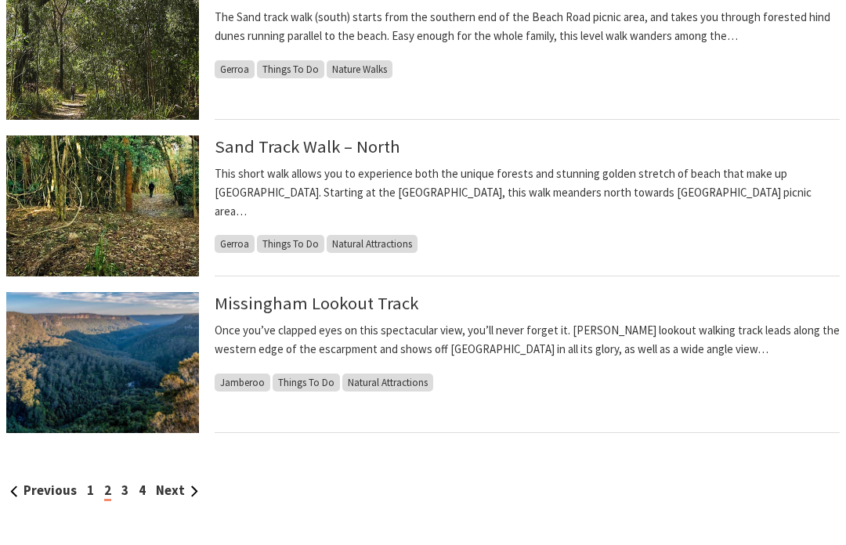
click at [173, 494] on link "Next" at bounding box center [177, 490] width 42 height 17
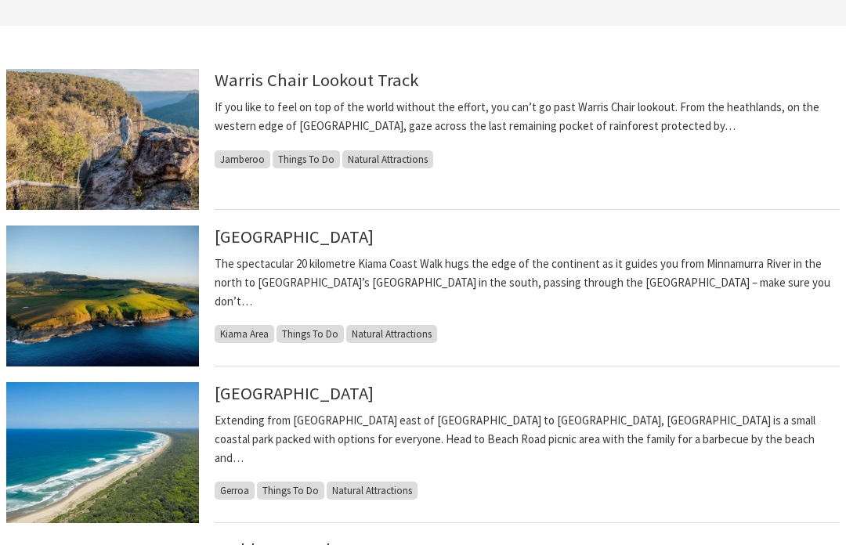
scroll to position [406, 0]
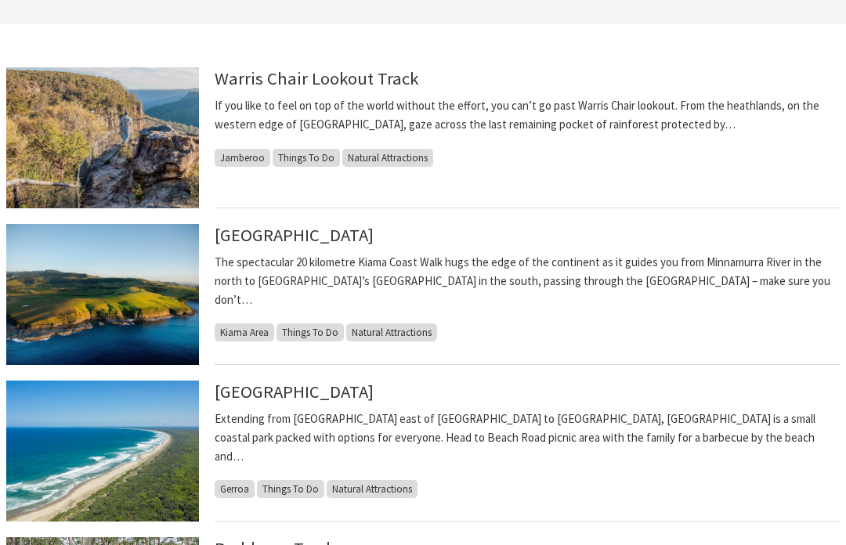
click at [338, 237] on link "[GEOGRAPHIC_DATA]" at bounding box center [294, 235] width 159 height 22
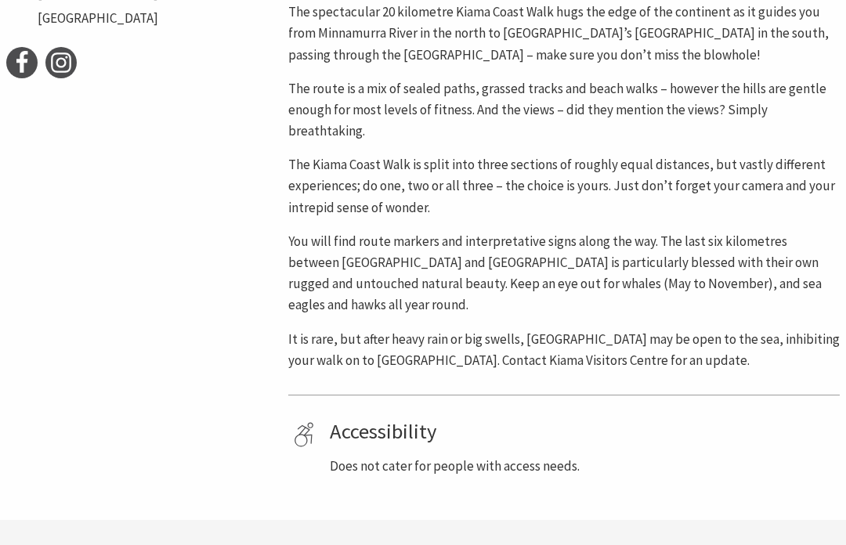
scroll to position [785, 0]
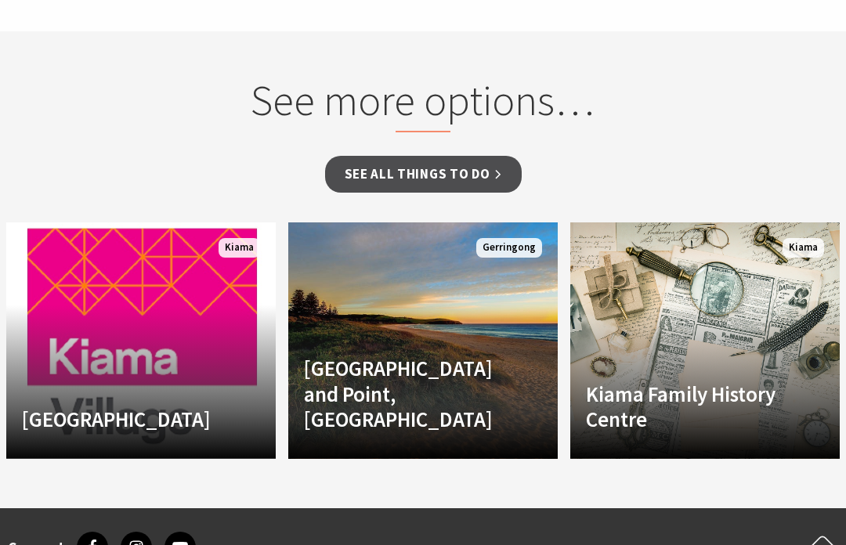
scroll to position [1274, 0]
click at [0, 0] on p "The Kiama Family History Centre is owned and operated as a community service by…" at bounding box center [0, 0] width 0 height 0
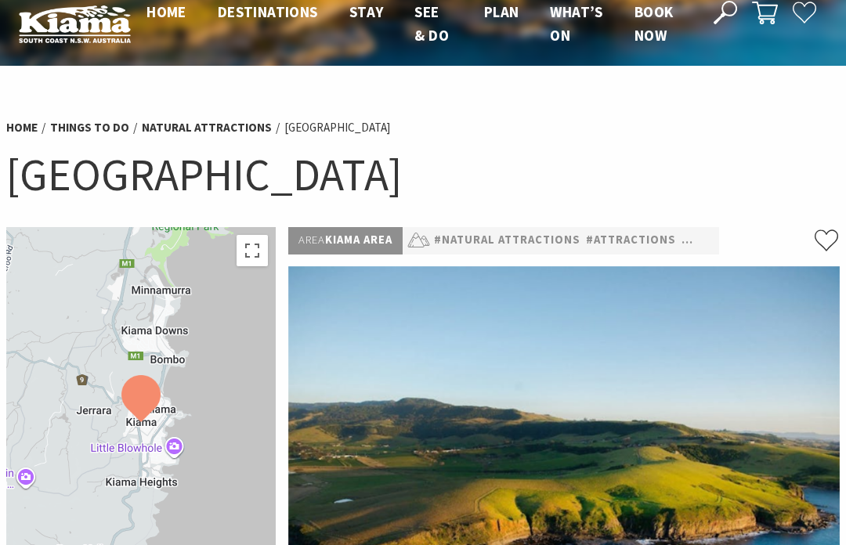
scroll to position [0, 0]
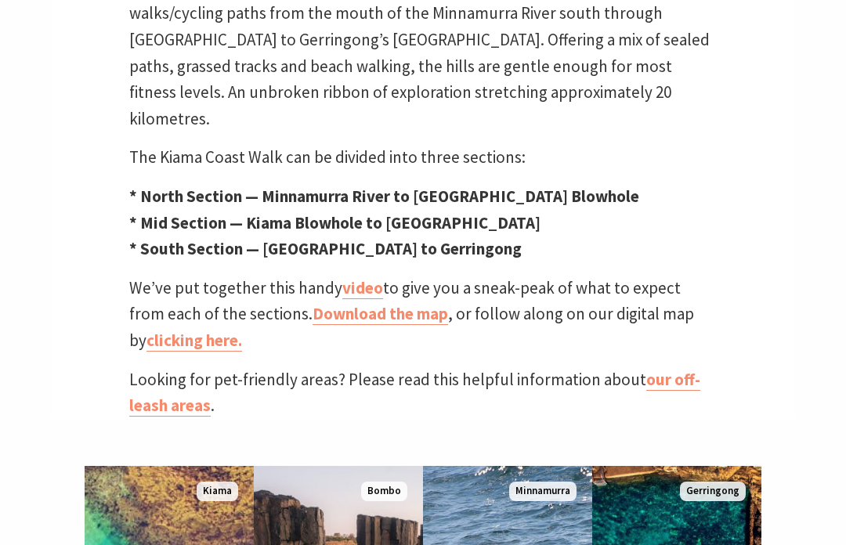
scroll to position [593, 0]
click at [358, 278] on link "video" at bounding box center [362, 289] width 41 height 22
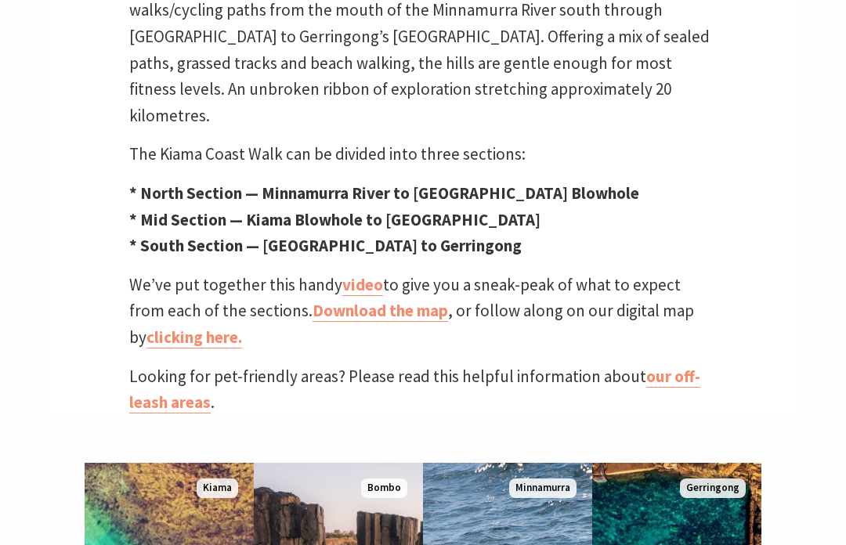
scroll to position [623, 0]
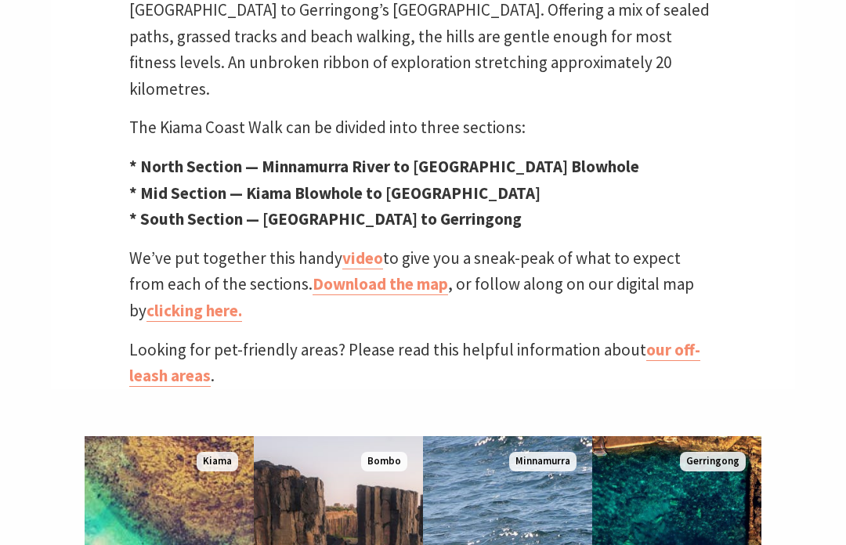
click at [363, 274] on link "Download the map" at bounding box center [379, 285] width 135 height 22
